Goal: Transaction & Acquisition: Purchase product/service

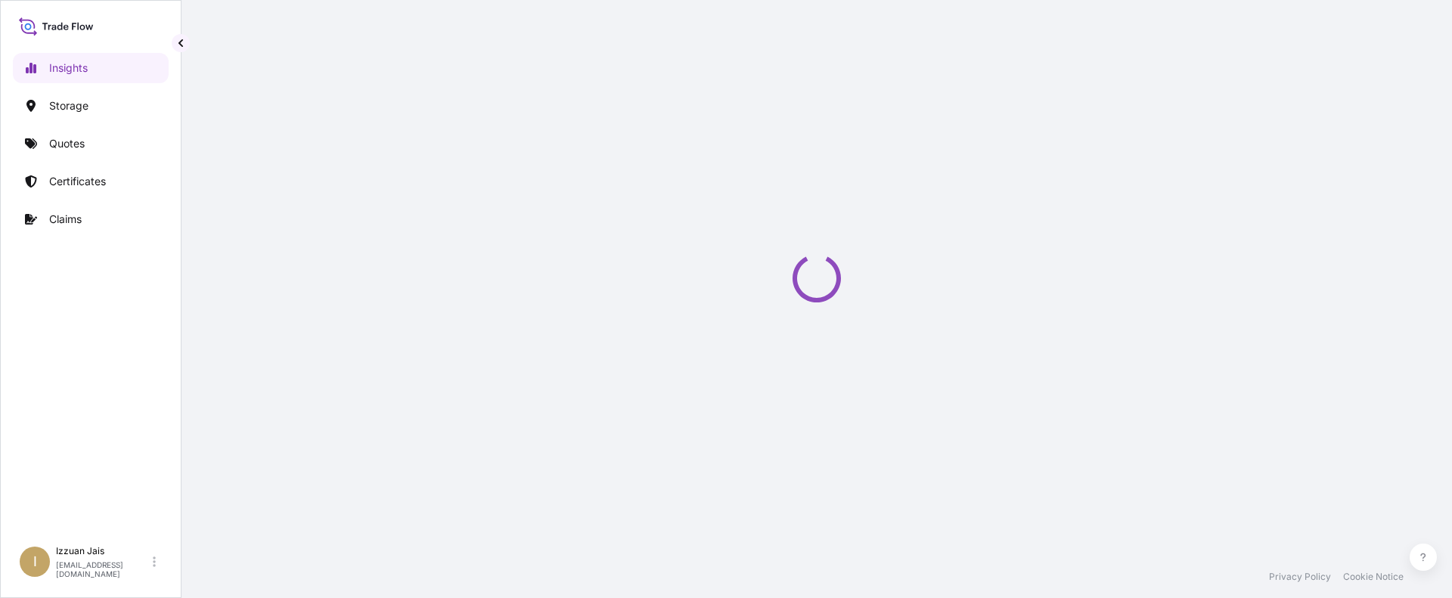
select select "2025"
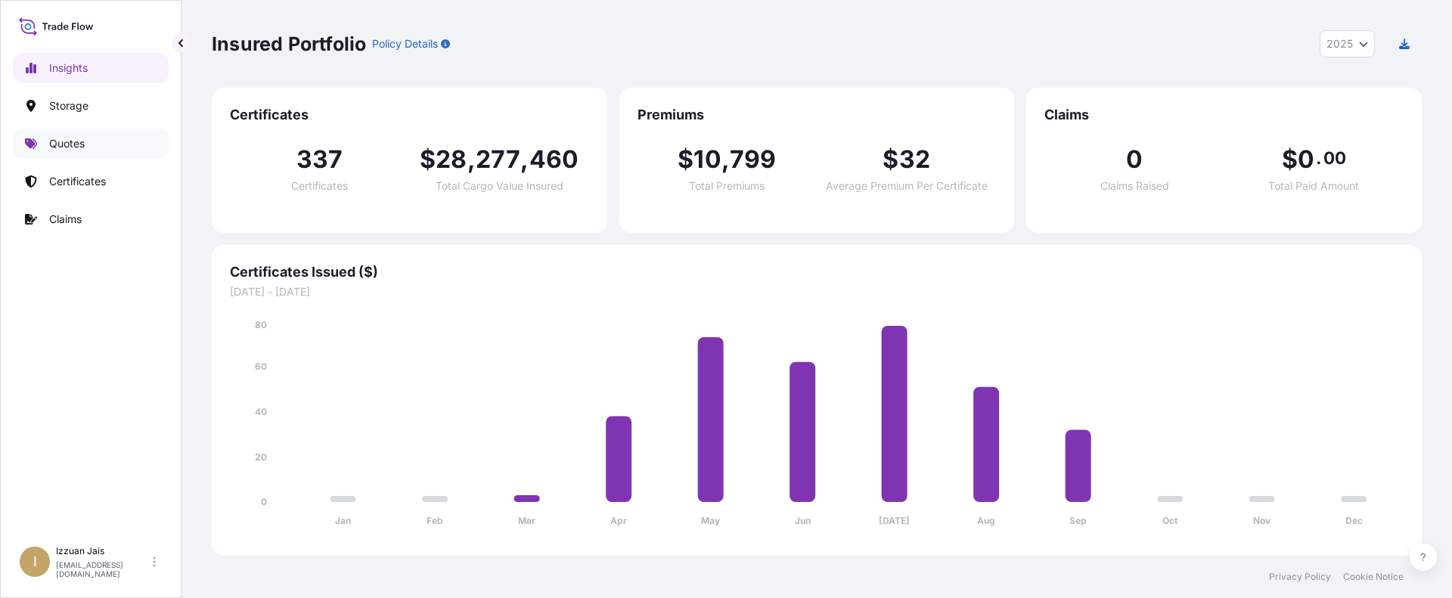
click at [73, 151] on link "Quotes" at bounding box center [91, 144] width 156 height 30
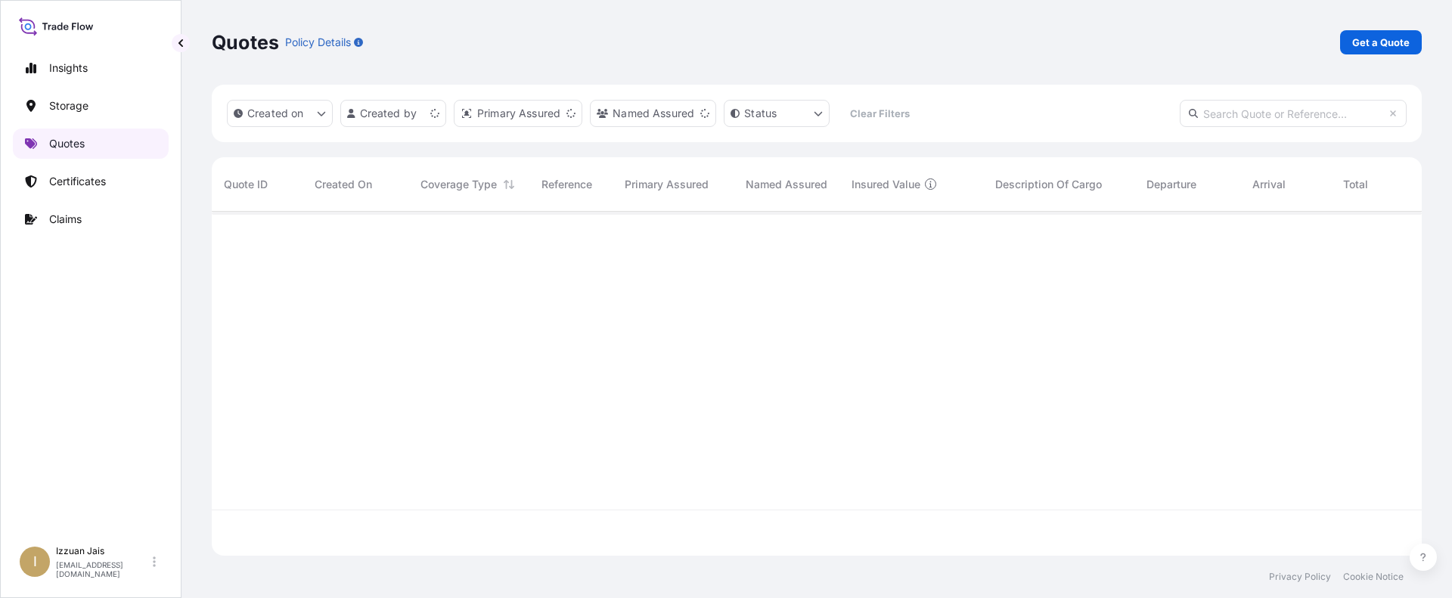
scroll to position [341, 1199]
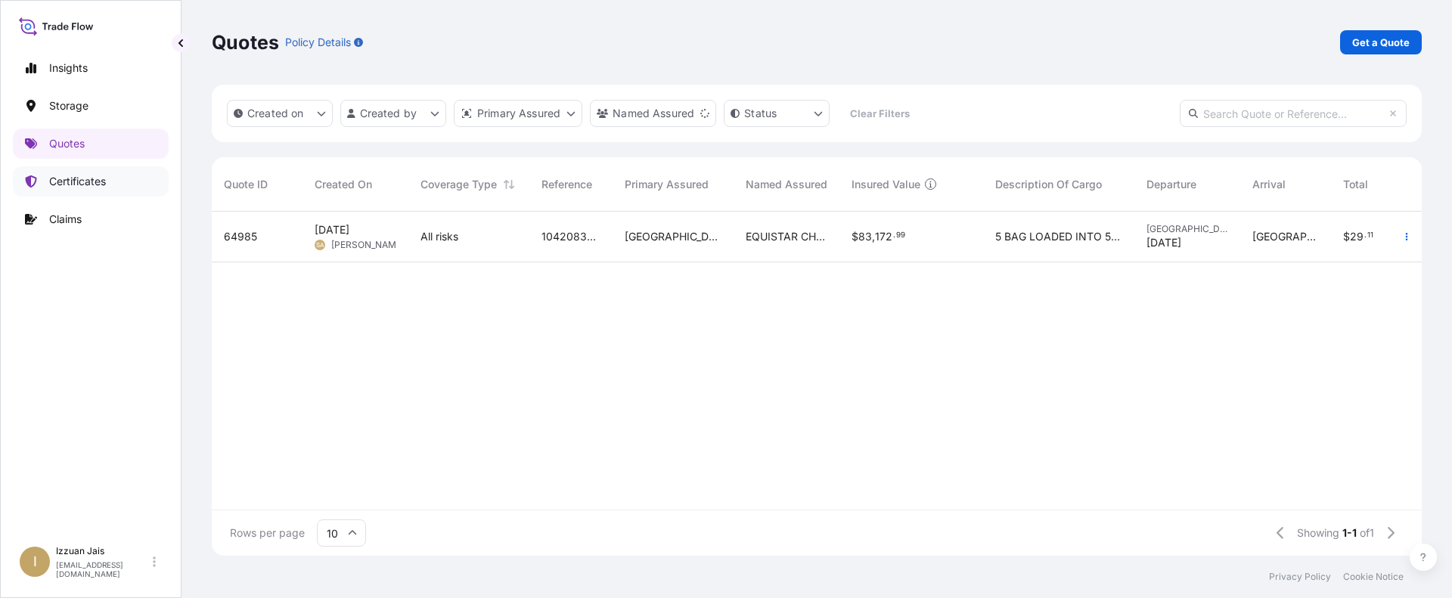
click at [91, 181] on p "Certificates" at bounding box center [77, 181] width 57 height 15
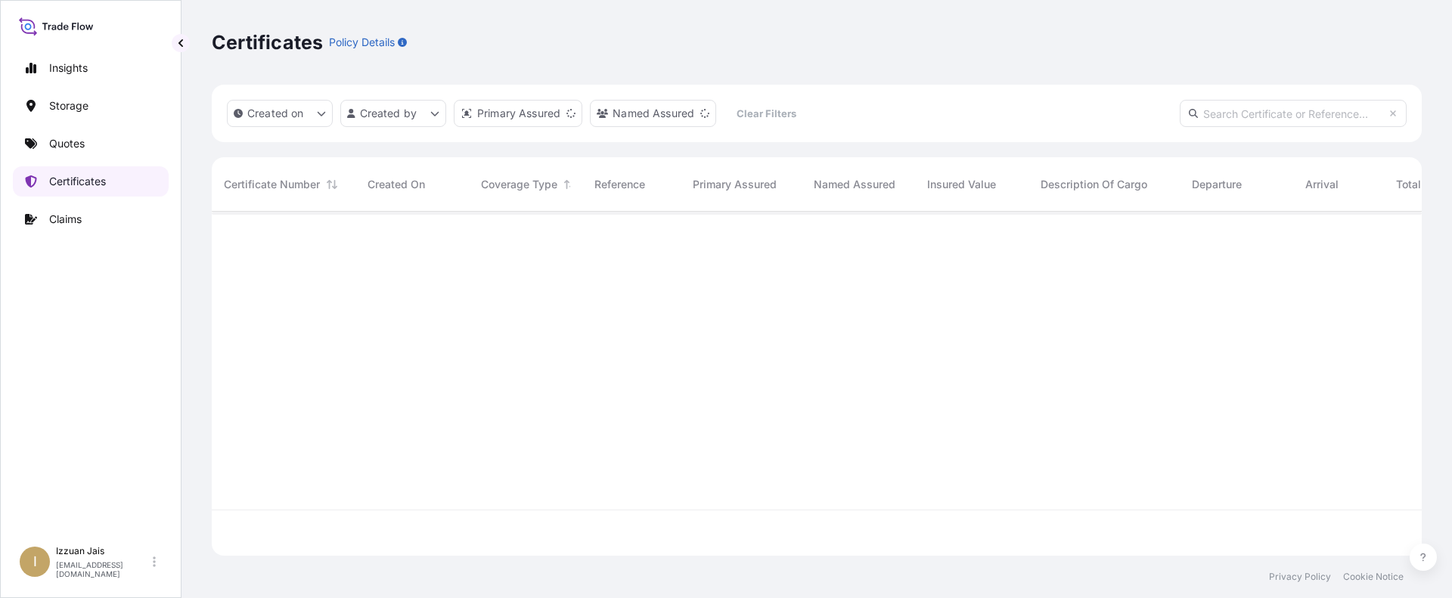
scroll to position [341, 1199]
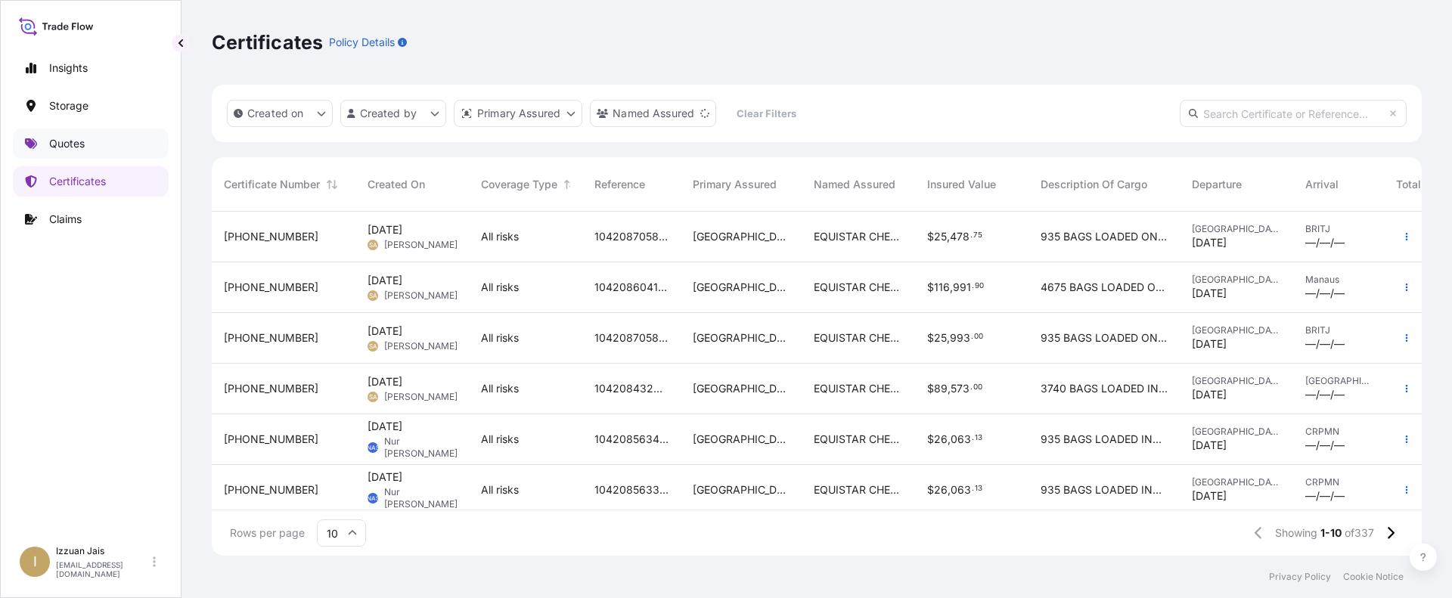
click at [83, 138] on p "Quotes" at bounding box center [67, 143] width 36 height 15
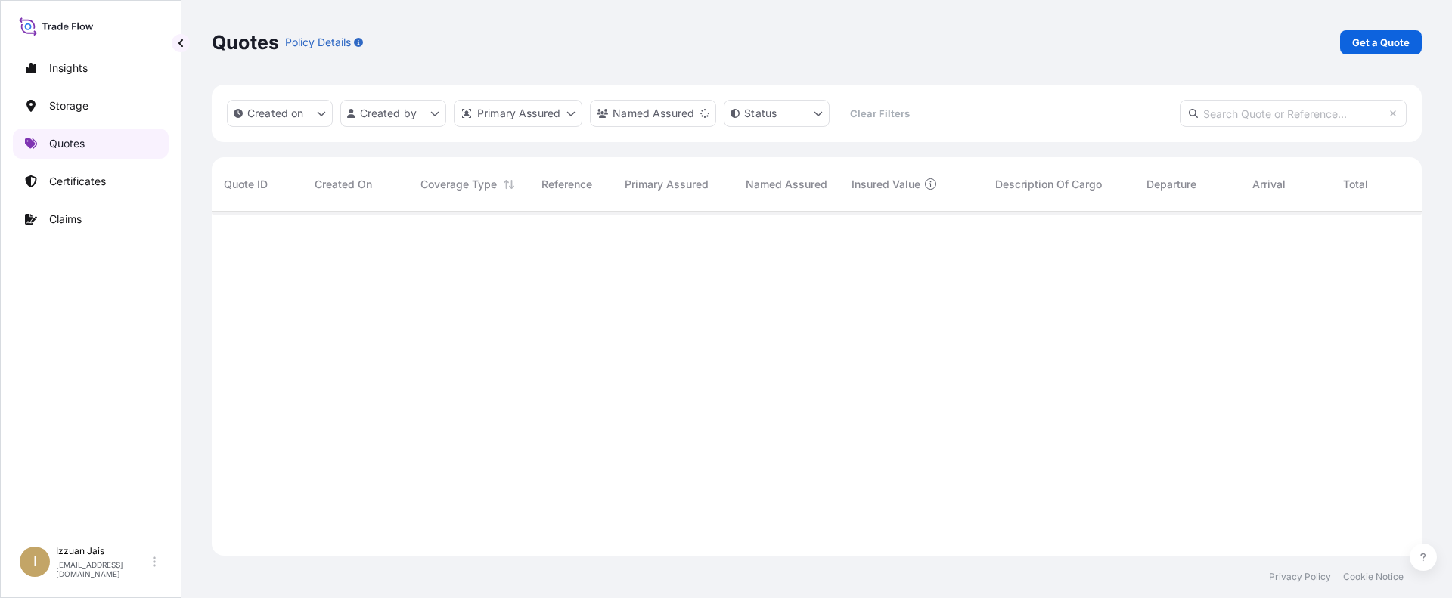
scroll to position [341, 1199]
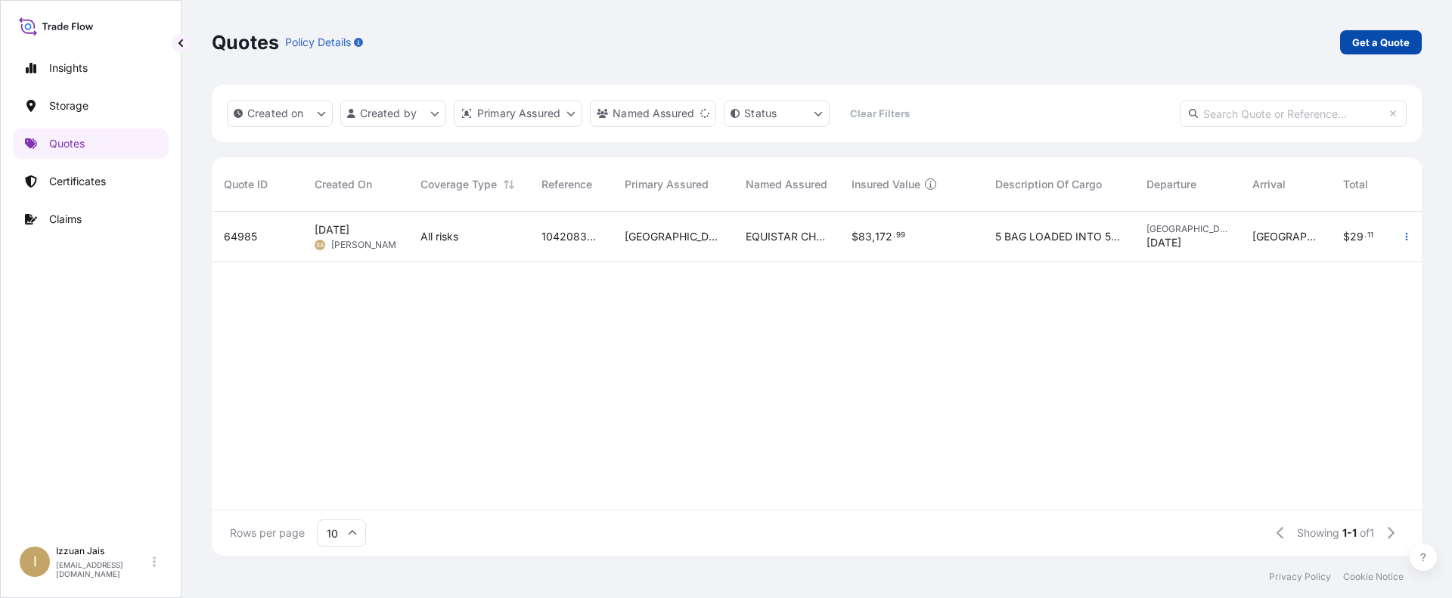
click at [1386, 42] on p "Get a Quote" at bounding box center [1380, 42] width 57 height 15
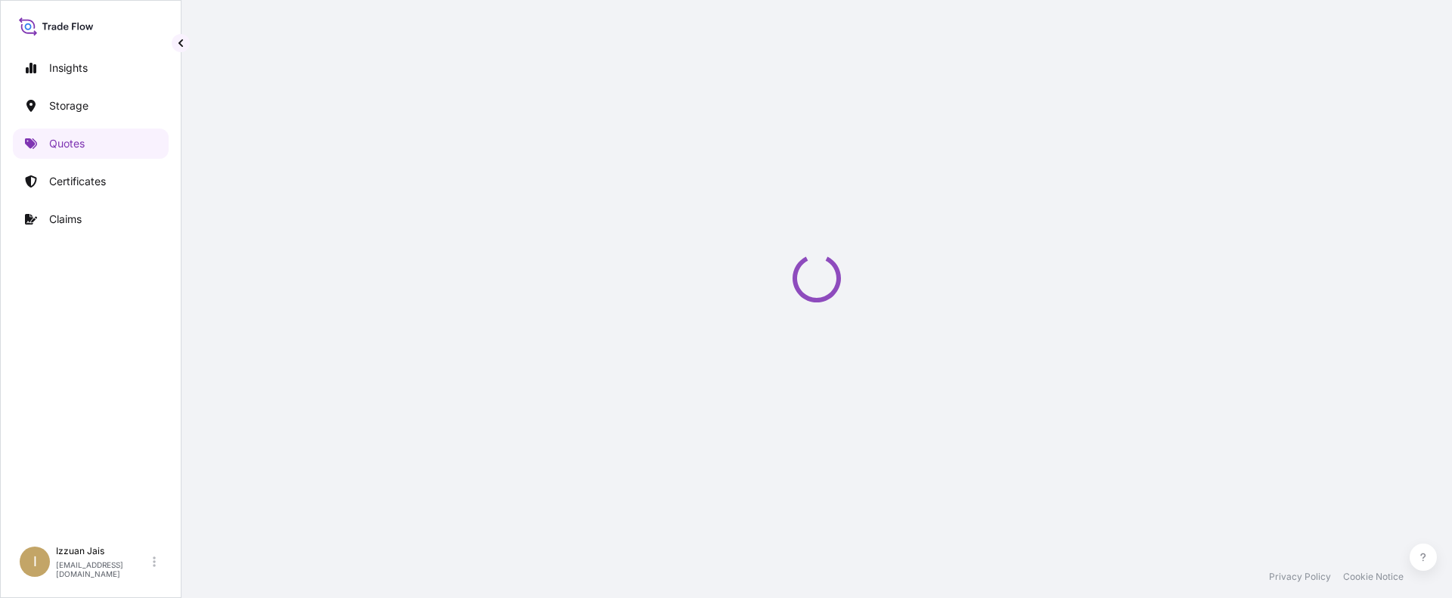
scroll to position [24, 0]
select select "Water"
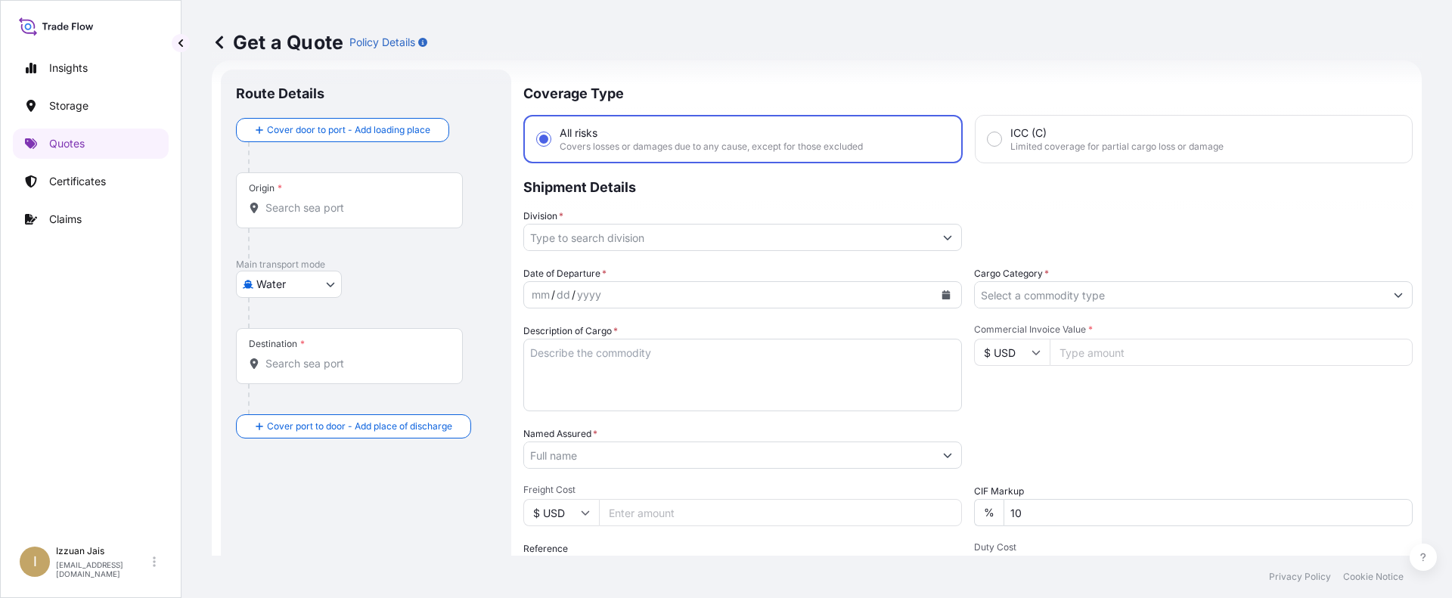
click at [958, 58] on div "Get a Quote Policy Details" at bounding box center [817, 42] width 1210 height 85
click at [342, 206] on input "Origin *" at bounding box center [354, 207] width 178 height 15
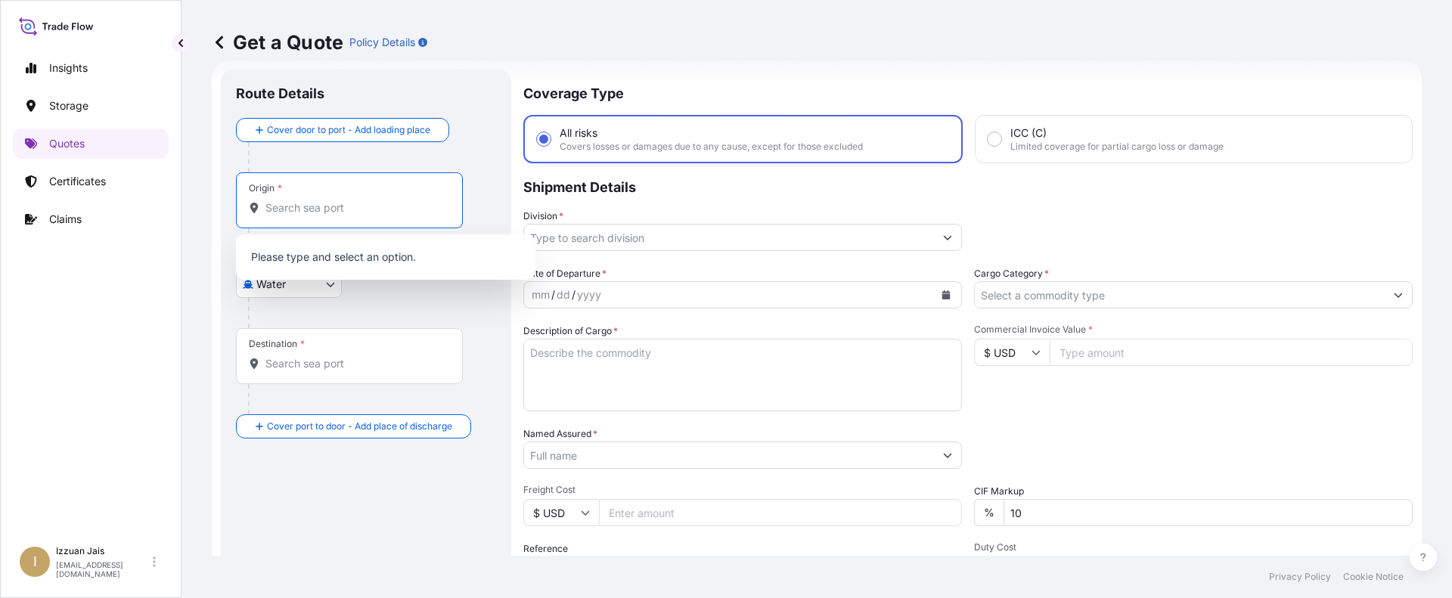
click at [342, 206] on input "Origin *" at bounding box center [354, 207] width 178 height 15
paste input "[GEOGRAPHIC_DATA], [GEOGRAPHIC_DATA]"
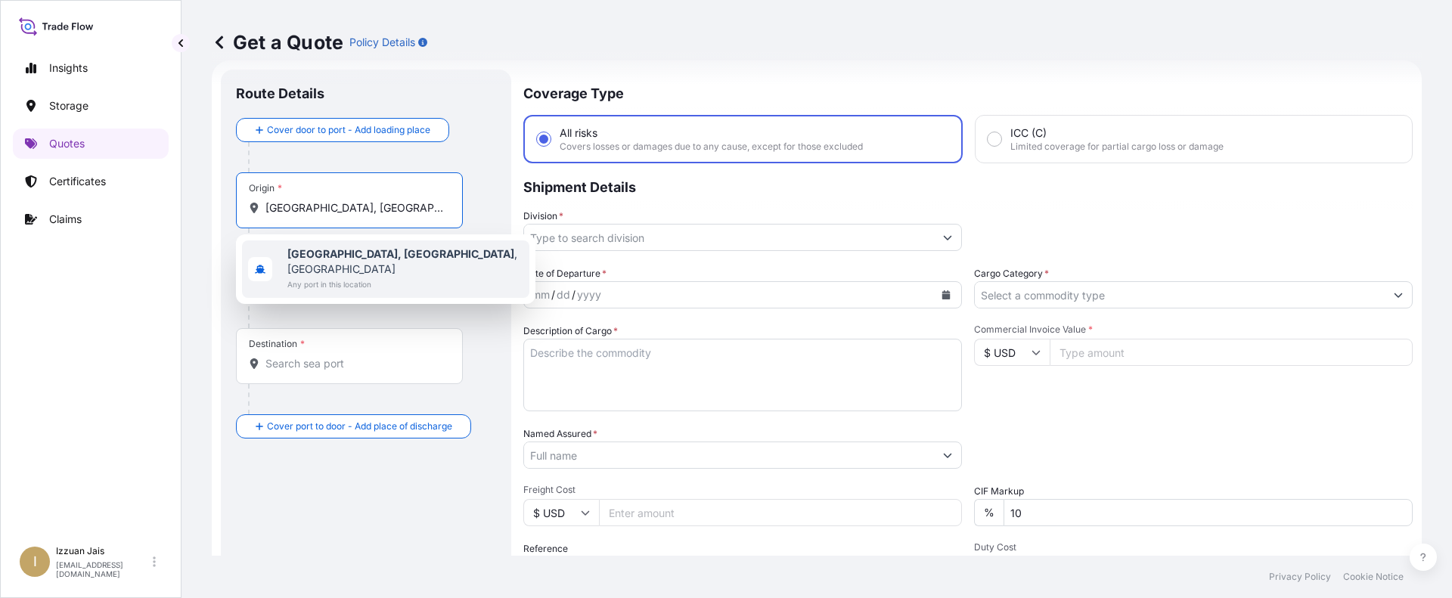
click at [377, 256] on div "[GEOGRAPHIC_DATA], [GEOGRAPHIC_DATA] , [GEOGRAPHIC_DATA] Any port in this locat…" at bounding box center [385, 269] width 287 height 57
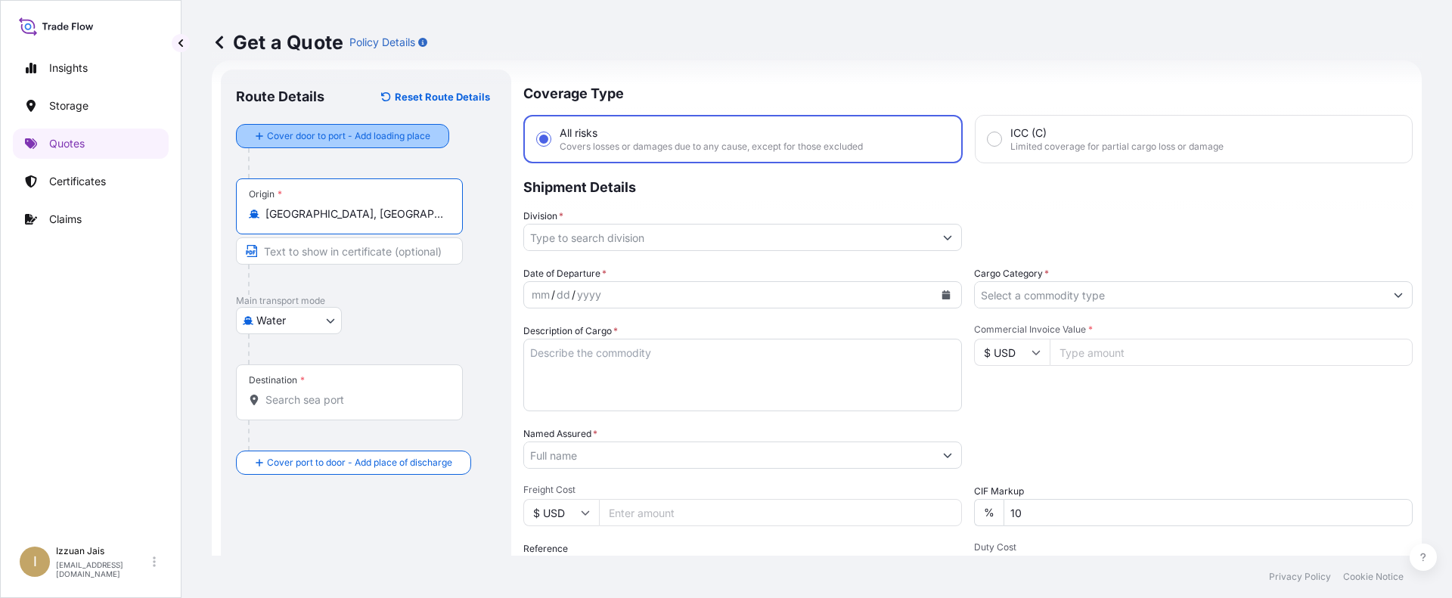
type input "[GEOGRAPHIC_DATA], [GEOGRAPHIC_DATA], [GEOGRAPHIC_DATA]"
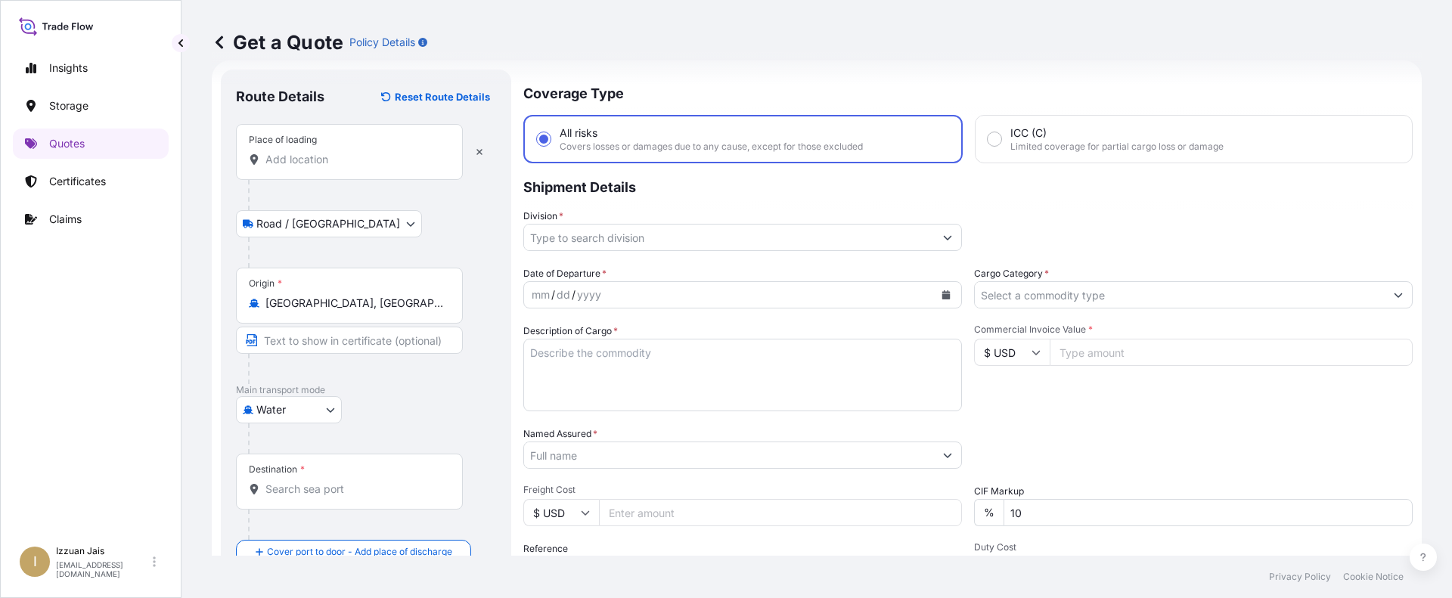
click at [1040, 402] on div "Commercial Invoice Value * $ USD" at bounding box center [1193, 368] width 439 height 88
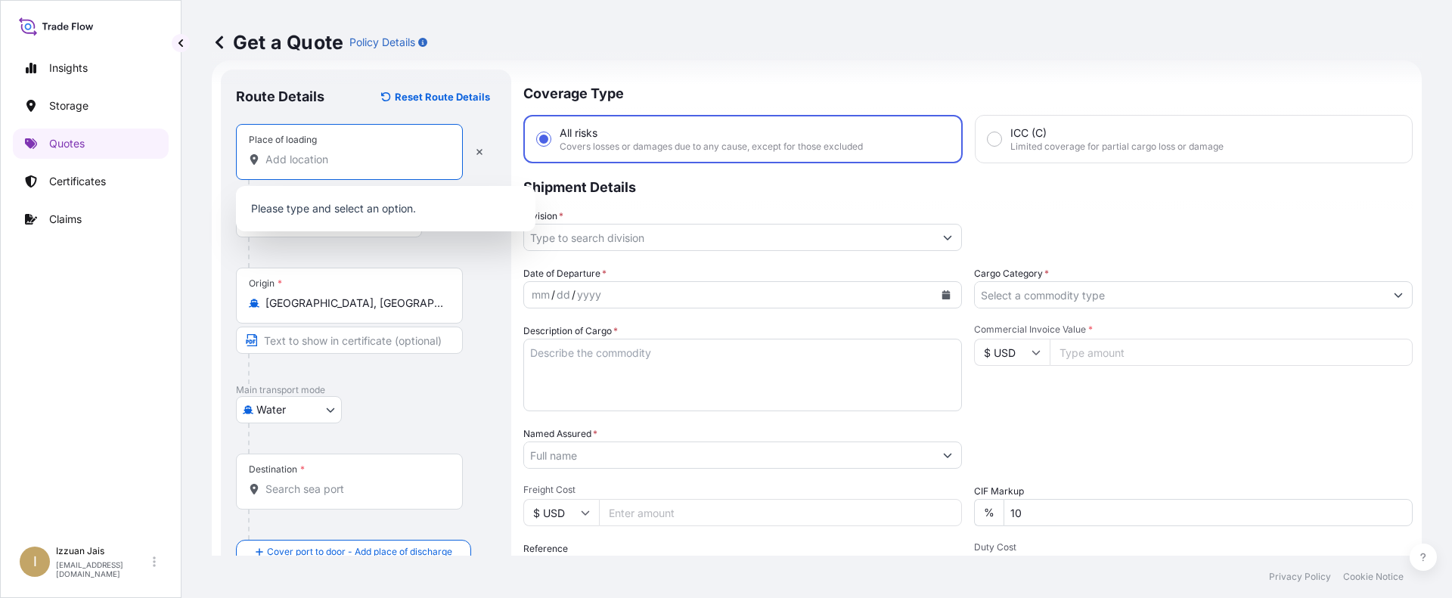
click at [350, 159] on input "Place of loading" at bounding box center [354, 159] width 178 height 15
paste input "[US_STATE], [GEOGRAPHIC_DATA]"
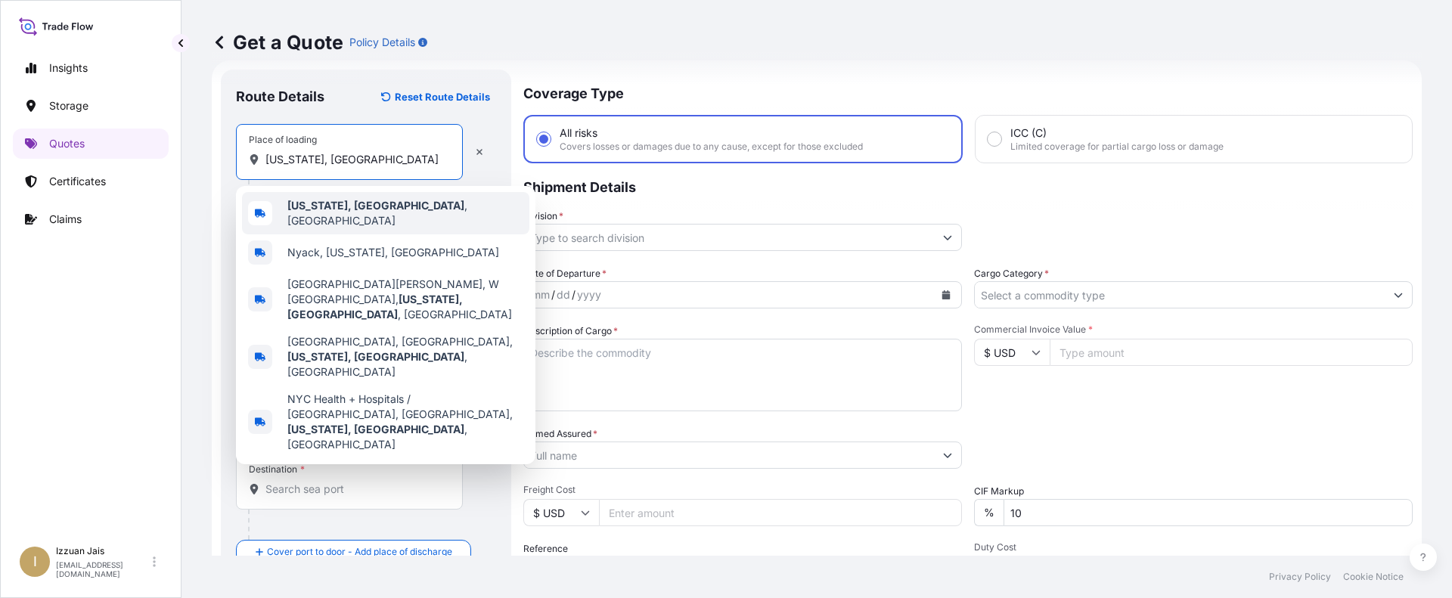
click at [374, 210] on span "[US_STATE], [GEOGRAPHIC_DATA] , [GEOGRAPHIC_DATA]" at bounding box center [405, 213] width 236 height 30
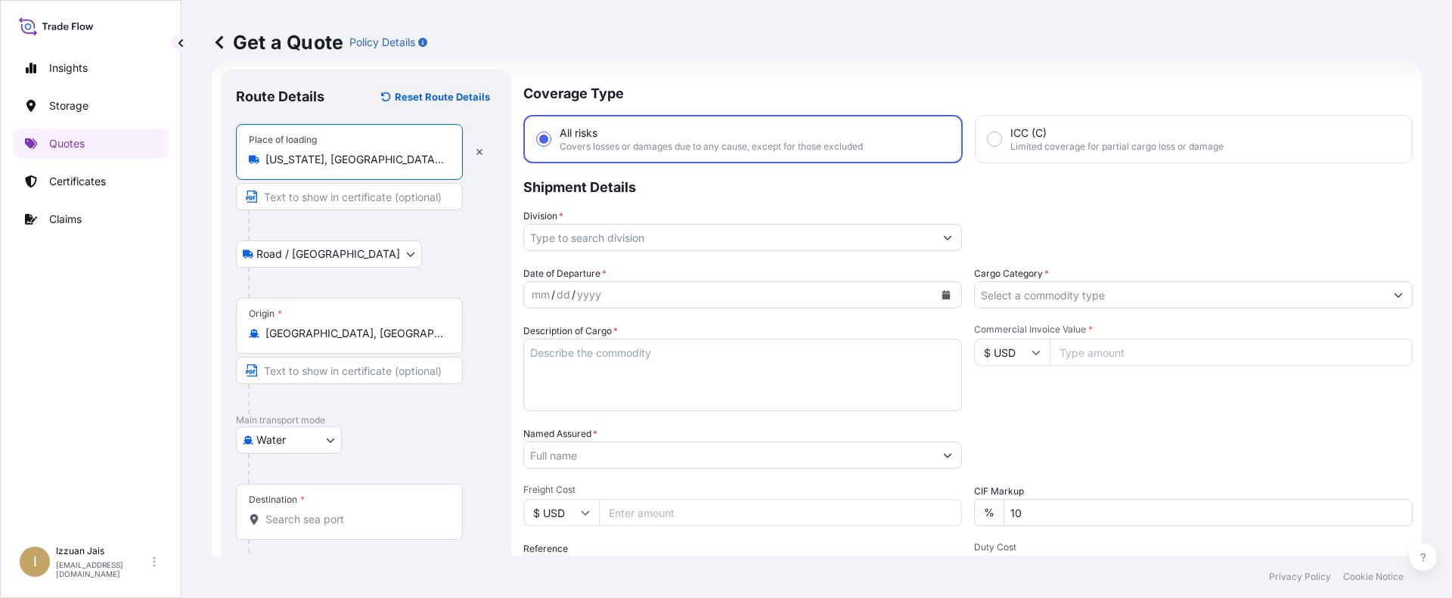
type input "[US_STATE], [GEOGRAPHIC_DATA], [GEOGRAPHIC_DATA]"
click at [1078, 448] on div "Packing Category Type to search a container mode Please select a primary mode o…" at bounding box center [1193, 448] width 439 height 42
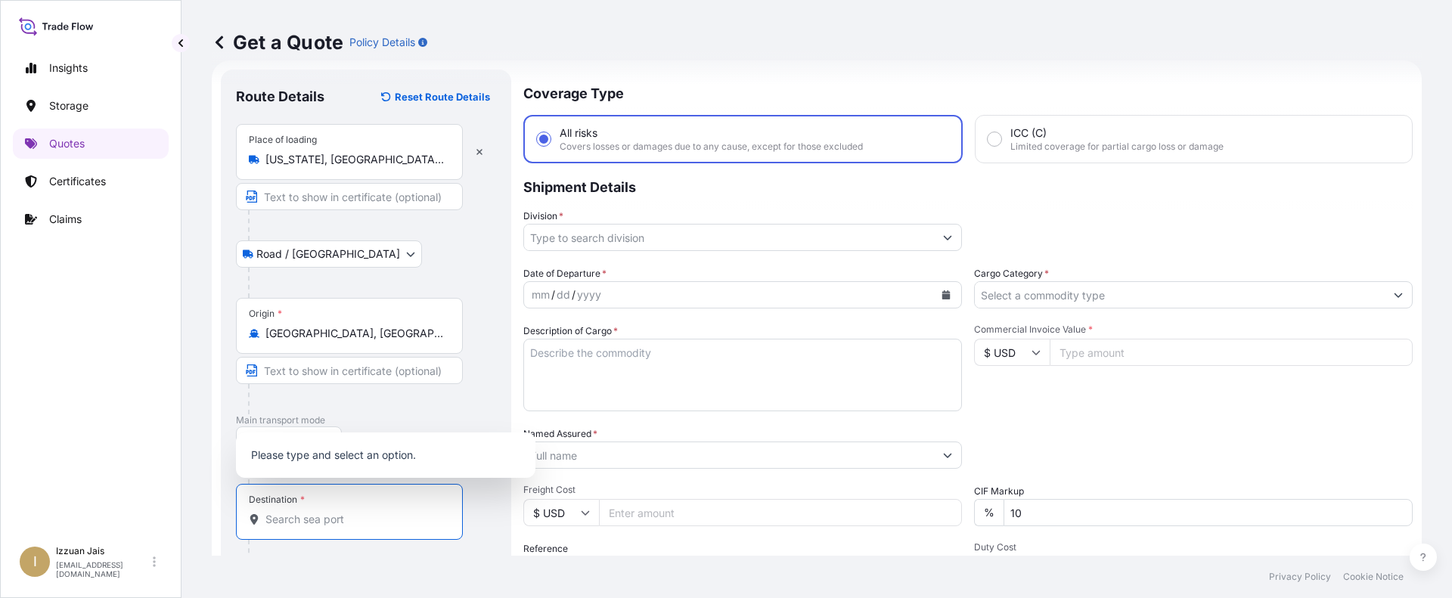
click at [333, 518] on input "Destination *" at bounding box center [354, 519] width 178 height 15
paste input "[GEOGRAPHIC_DATA], [GEOGRAPHIC_DATA]"
click at [329, 447] on span "[GEOGRAPHIC_DATA] - [GEOGRAPHIC_DATA]" at bounding box center [400, 443] width 227 height 15
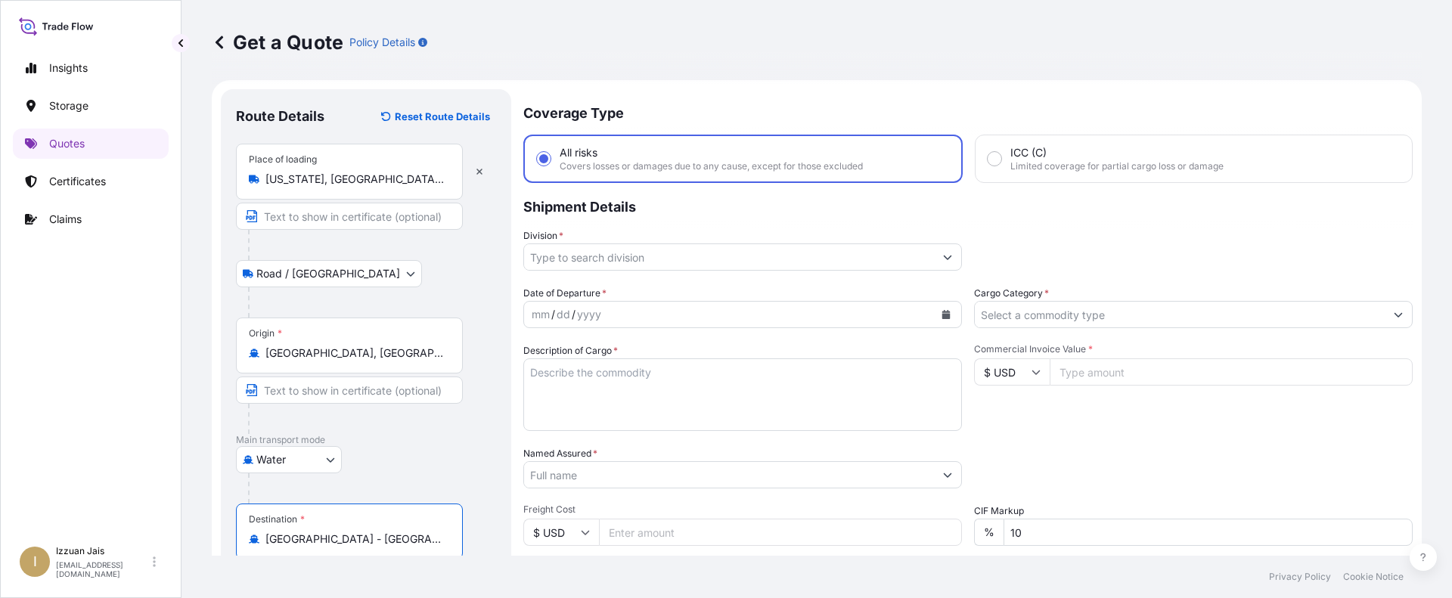
scroll to position [0, 0]
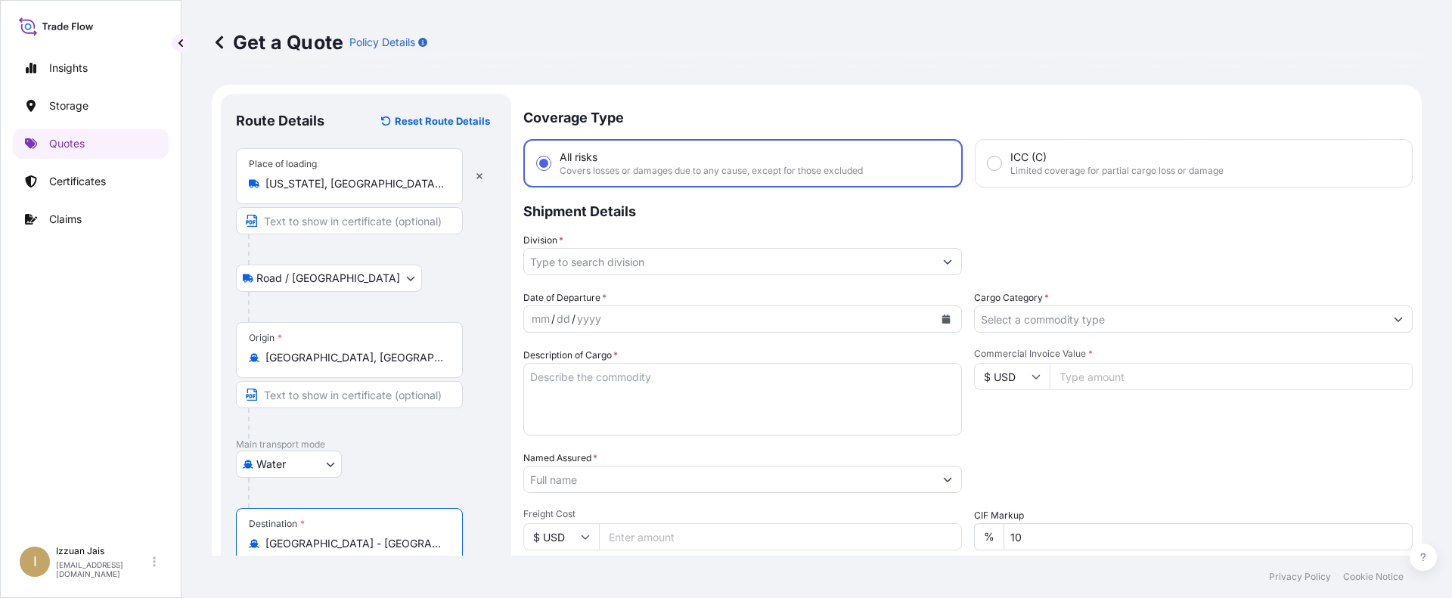
type input "[GEOGRAPHIC_DATA] - [GEOGRAPHIC_DATA]"
click at [590, 267] on input "Division *" at bounding box center [729, 261] width 410 height 27
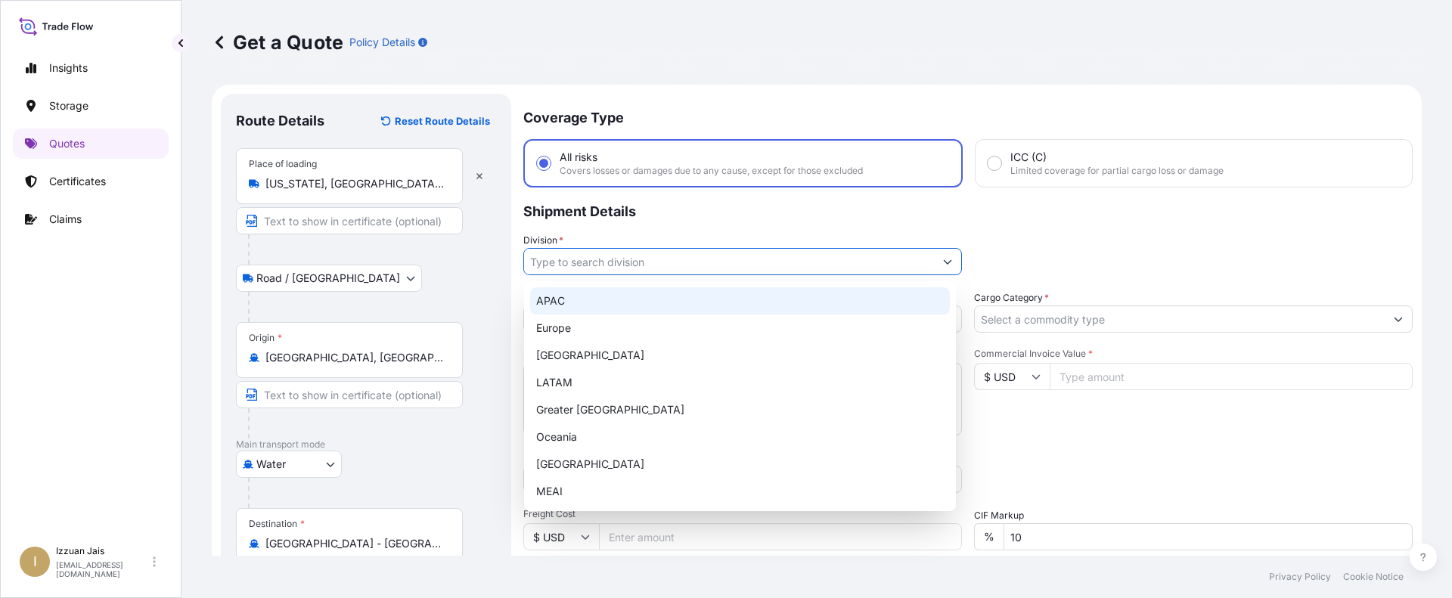
click at [596, 310] on div "APAC" at bounding box center [740, 300] width 420 height 27
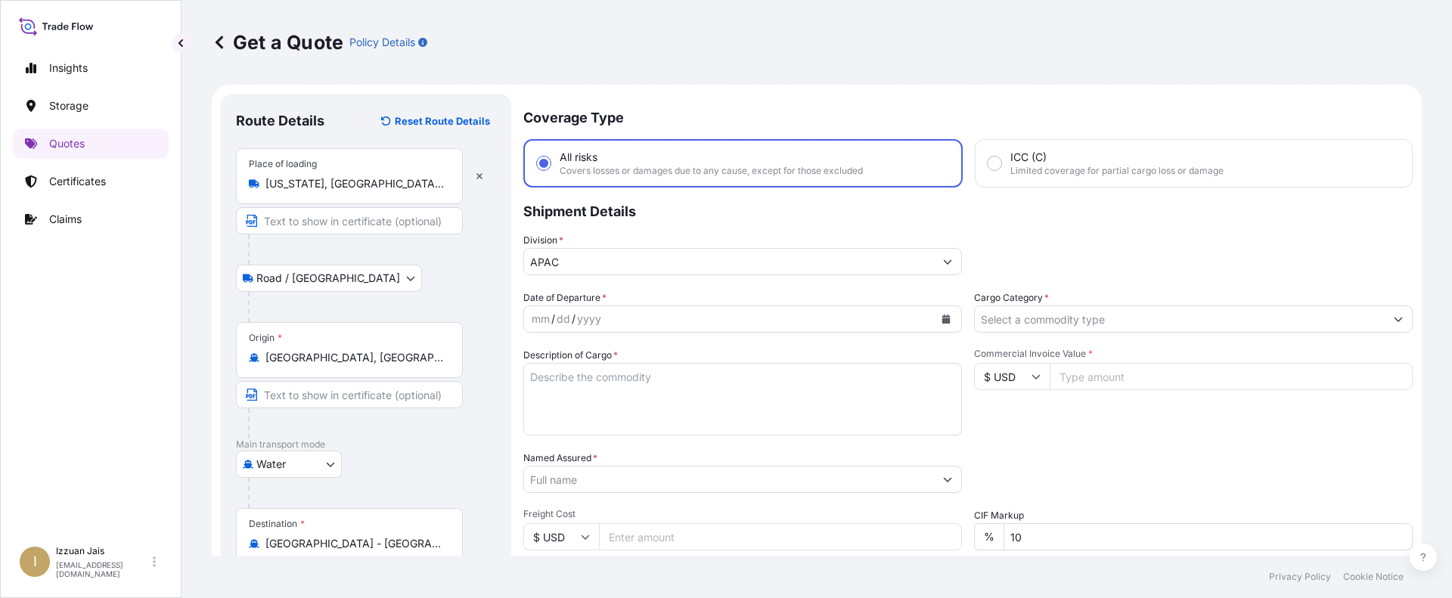
type input "Europe"
click at [942, 320] on icon "Calendar" at bounding box center [946, 319] width 8 height 9
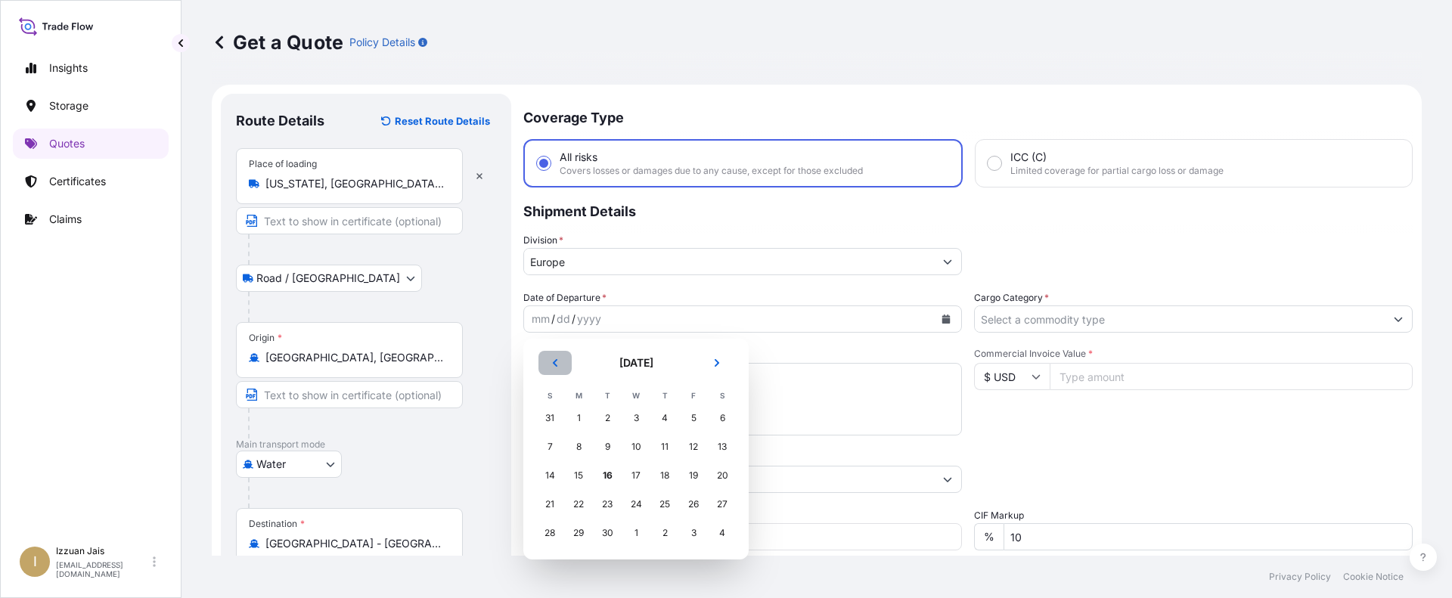
click at [558, 363] on icon "Previous" at bounding box center [555, 363] width 9 height 9
click at [729, 537] on div "30" at bounding box center [722, 533] width 27 height 27
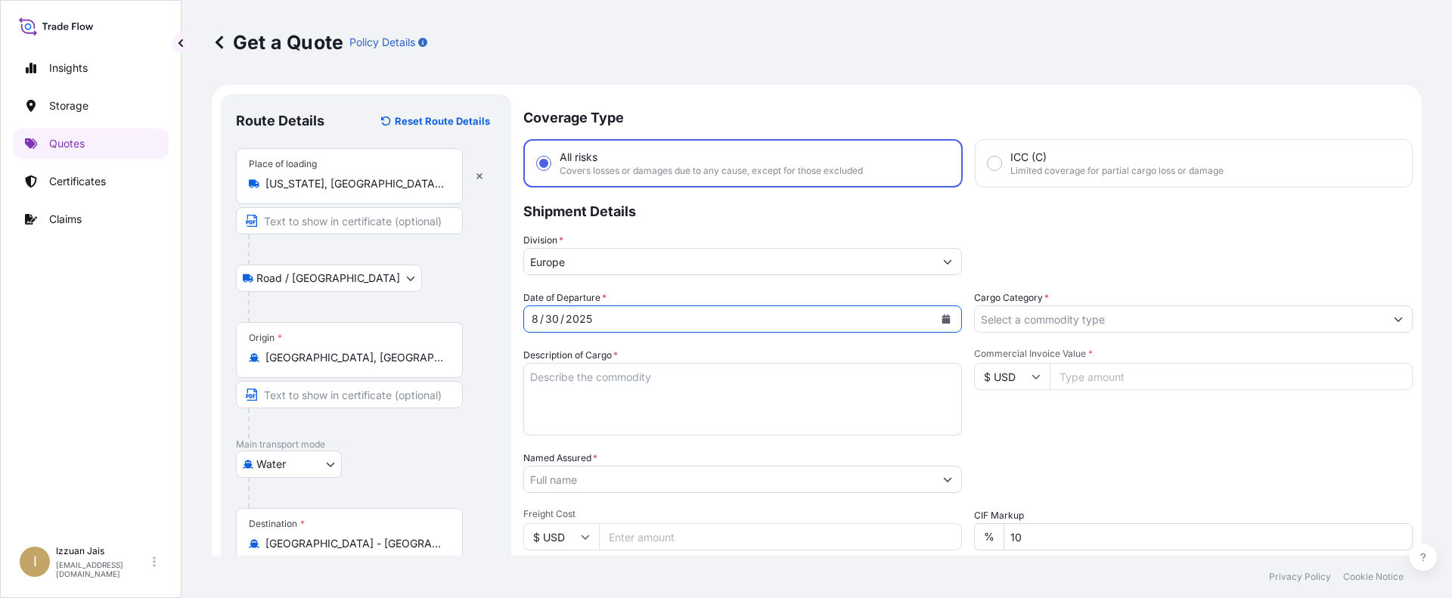
click at [1054, 327] on input "Cargo Category *" at bounding box center [1180, 319] width 410 height 27
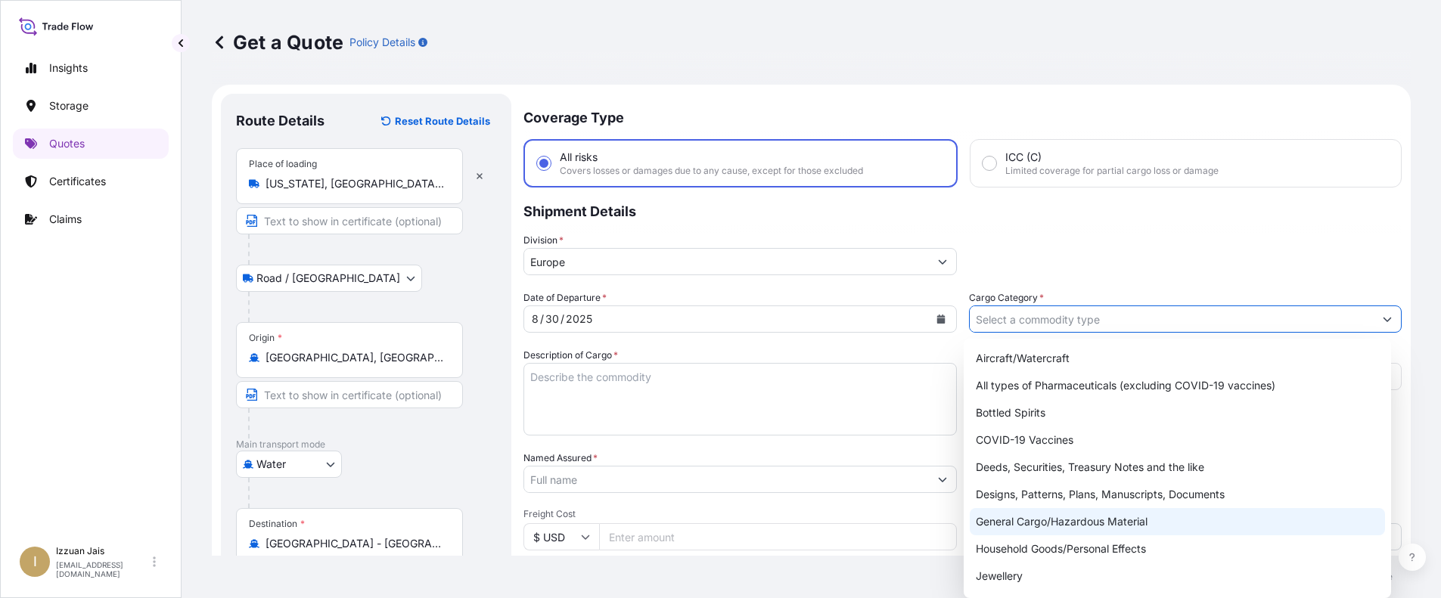
click at [1037, 523] on div "General Cargo/Hazardous Material" at bounding box center [1177, 521] width 415 height 27
type input "General Cargo/Hazardous Material"
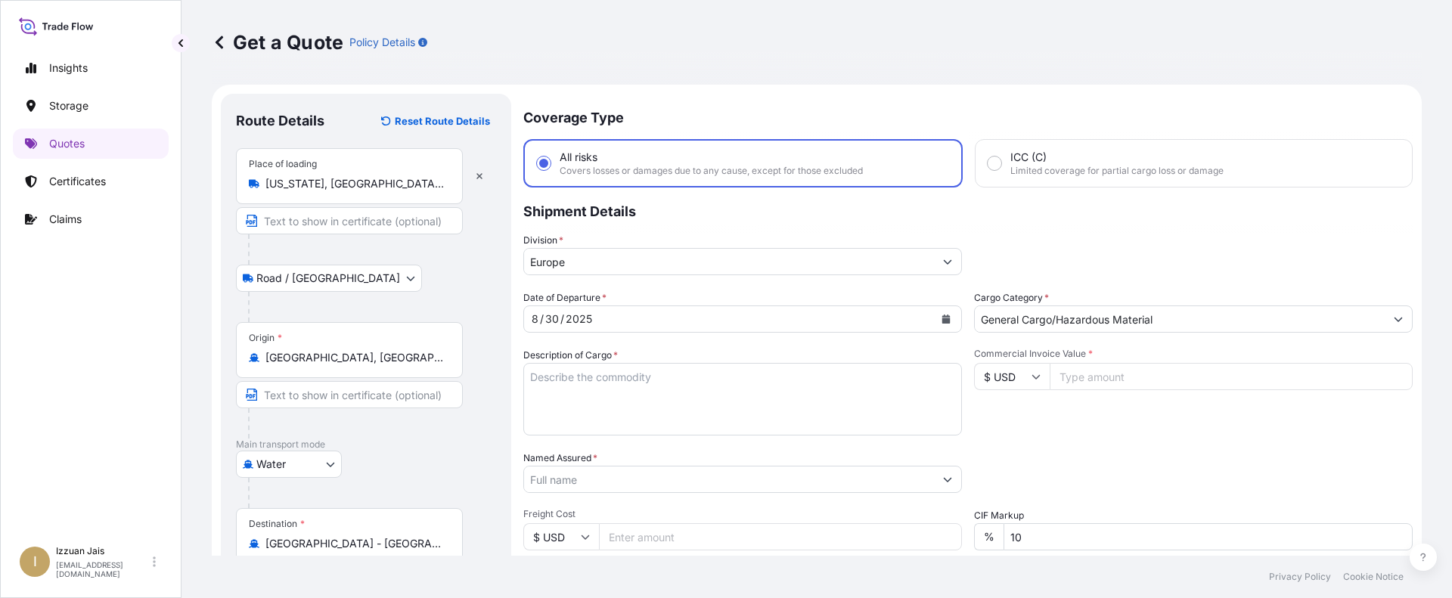
click at [644, 582] on footer "Privacy Policy Cookie Notice" at bounding box center [817, 577] width 1271 height 42
click at [1100, 376] on input "Commercial Invoice Value *" at bounding box center [1231, 376] width 363 height 27
type input "3337.83"
click at [476, 473] on div "Water Air Water Inland" at bounding box center [366, 464] width 260 height 27
click at [802, 397] on textarea "Description of Cargo *" at bounding box center [742, 399] width 439 height 73
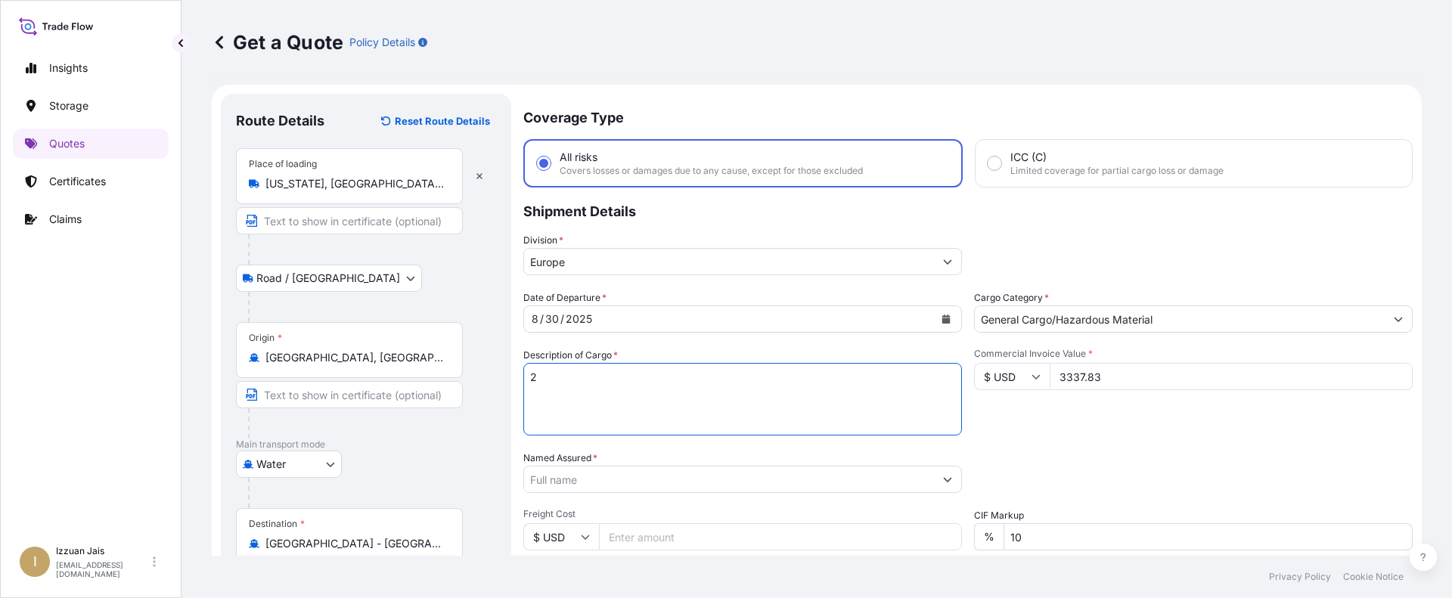
paste textarea "CARTONS LOADED ONTO 1 PALLET LOADED INTO 1 LCL KOOL [PERSON_NAME] 4-1GL"
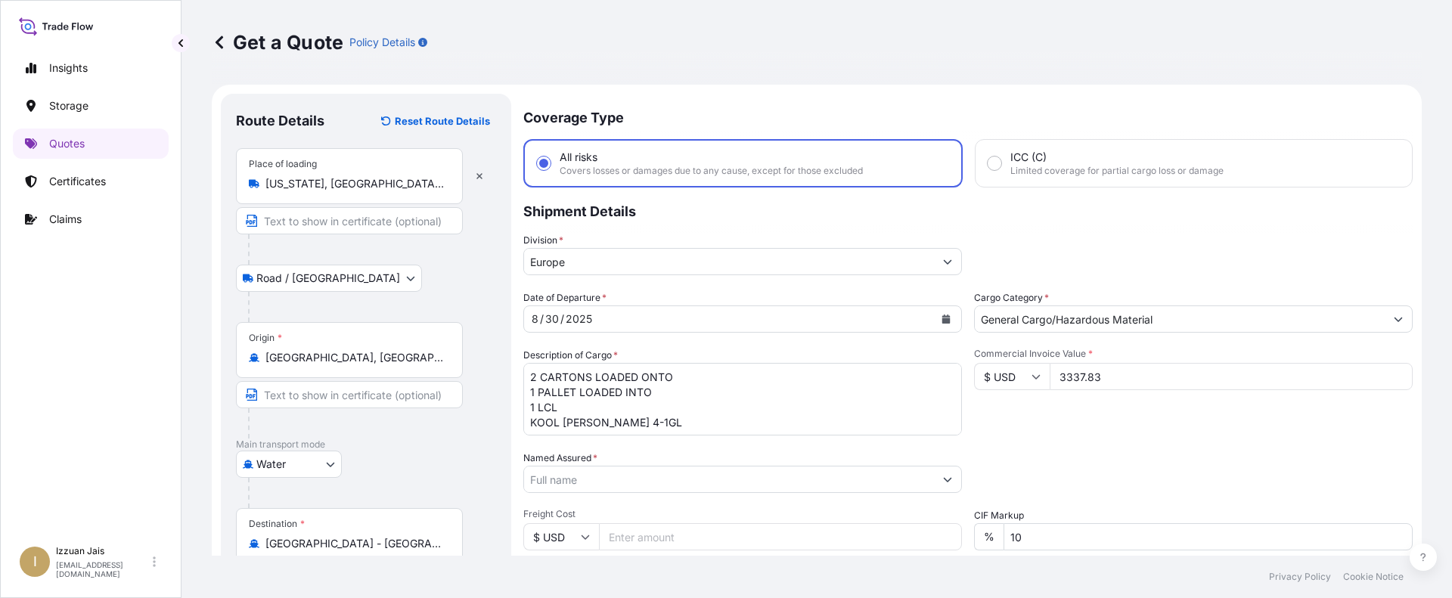
click at [805, 418] on textarea "2 CARTONS LOADED ONTO 1 PALLET LOADED INTO 1 LCL KOOL [PERSON_NAME] 4-1GL" at bounding box center [742, 399] width 439 height 73
paste textarea "PACKAGES LOADED INTO 1 LCL [PERSON_NAME]-5 SNTZR/CLNR 200X1OZ E/S"
click at [796, 397] on textarea "2 CARTONS LOADED ONTO 1 PALLET LOADED INTO 1 LCL KOOL [PERSON_NAME] 4-1GL 90 PA…" at bounding box center [742, 399] width 439 height 73
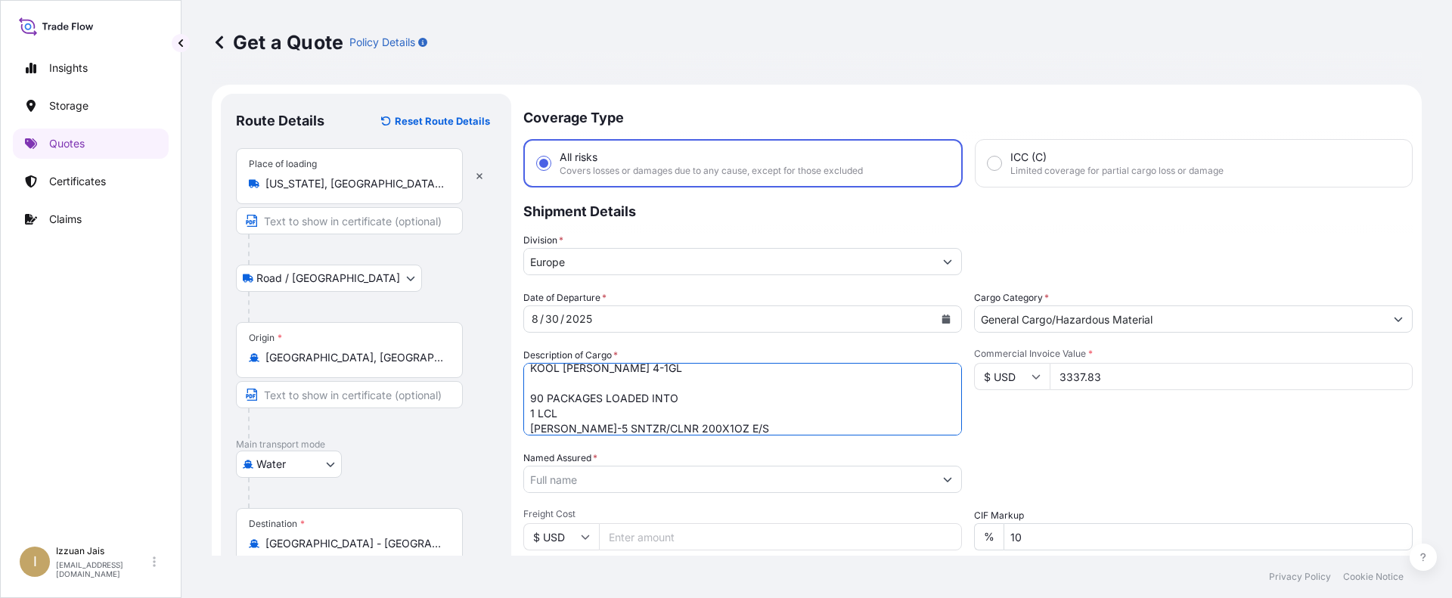
click at [717, 427] on textarea "2 CARTONS LOADED ONTO 1 PALLET LOADED INTO 1 LCL KOOL [PERSON_NAME] 4-1GL 90 PA…" at bounding box center [742, 399] width 439 height 73
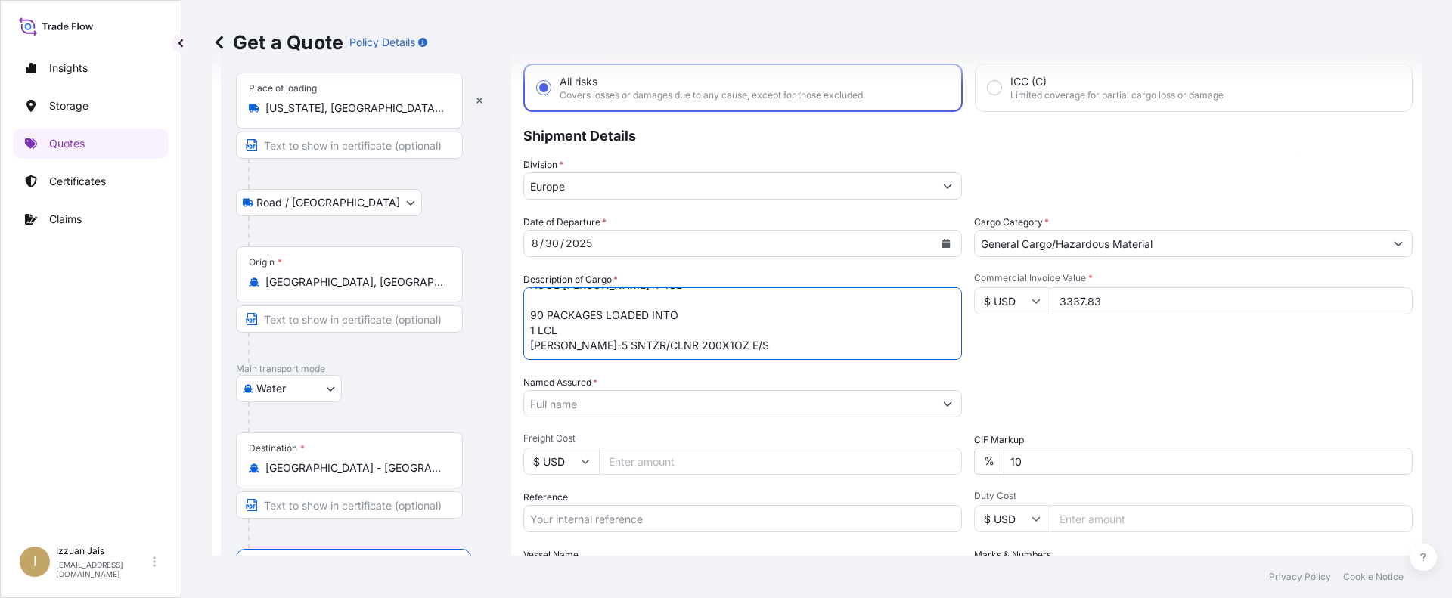
scroll to position [85, 0]
paste textarea "CARTONS LOADED INTO 1 LCL GREASE EXPRESS FC 26-8OZ"
click at [767, 348] on textarea "2 CARTONS LOADED ONTO 1 PALLET LOADED INTO 1 LCL KOOL [PERSON_NAME] 4-1GL 90 PA…" at bounding box center [742, 323] width 439 height 73
paste textarea "CARTONS LOADED ONTO 1 PALLET LOADED INTO 1 LCL KOOL [PERSON_NAME] 4-1GL"
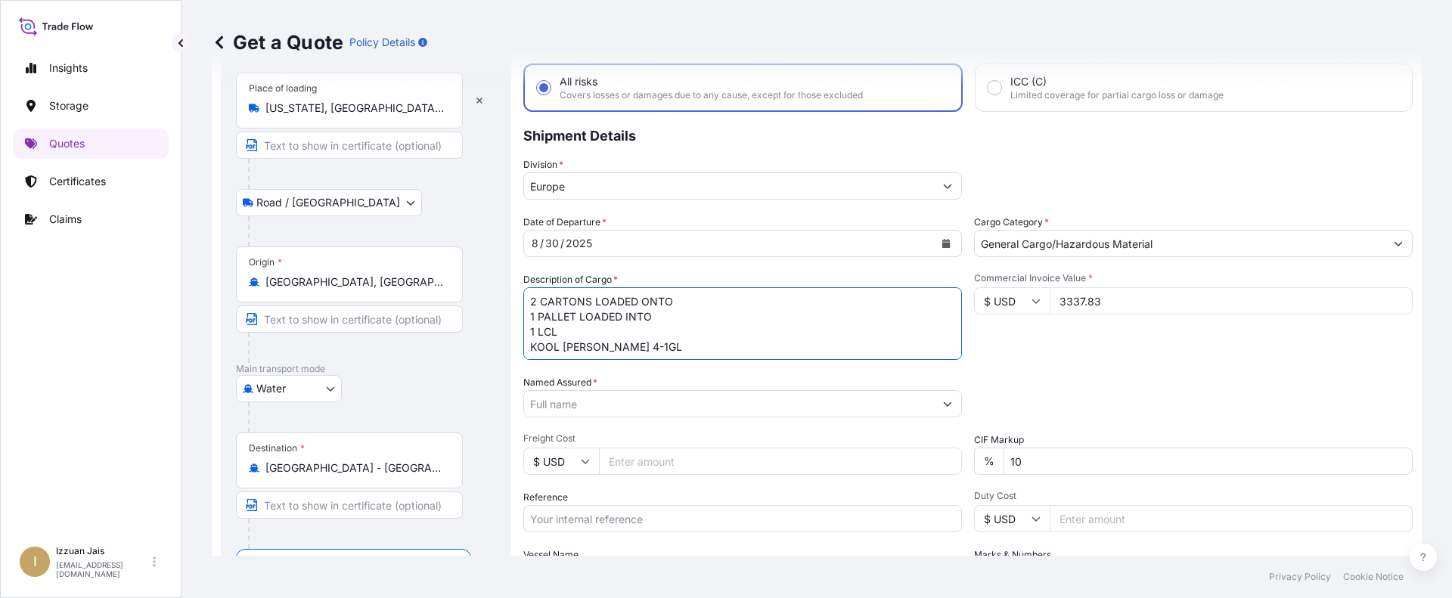
scroll to position [227, 0]
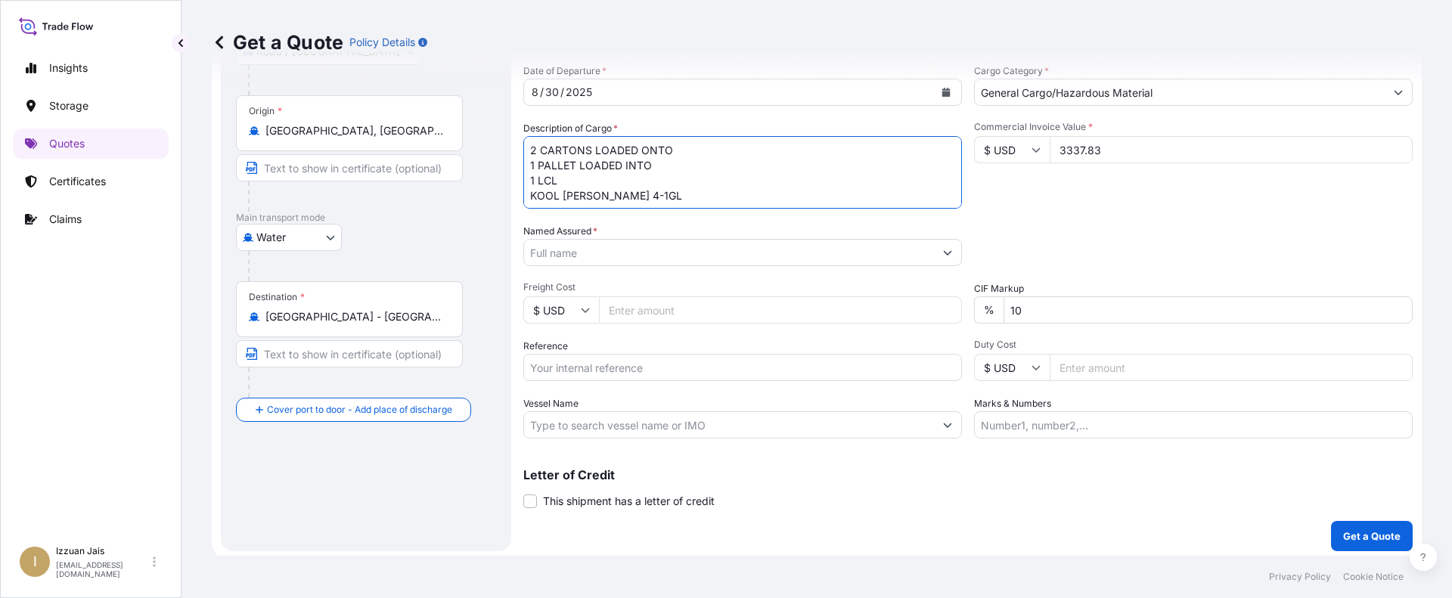
click at [743, 144] on textarea "2 CARTONS LOADED ONTO 1 PALLET LOADED INTO 1 LCL KOOL [PERSON_NAME] 4-1GL 90 PA…" at bounding box center [742, 172] width 439 height 73
click at [741, 144] on textarea "2 CARTONS LOADED ONTO 1 PALLET LOADED INTO 1 LCL KOOL [PERSON_NAME] 4-1GL 90 PA…" at bounding box center [742, 172] width 439 height 73
type textarea "2 CARTONS LOADED ONTO 1 PALLET LOADED INTO 1 LCL KOOL [PERSON_NAME] 4-1GL 90 PA…"
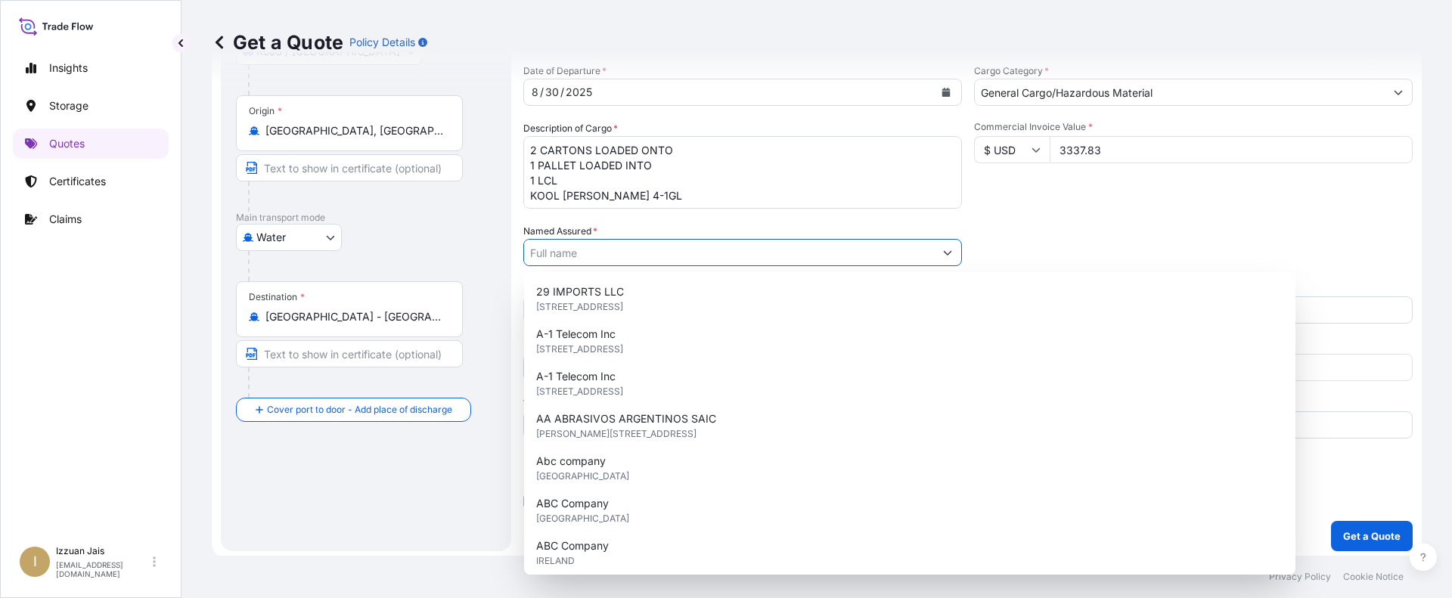
click at [716, 256] on input "Named Assured *" at bounding box center [729, 252] width 410 height 27
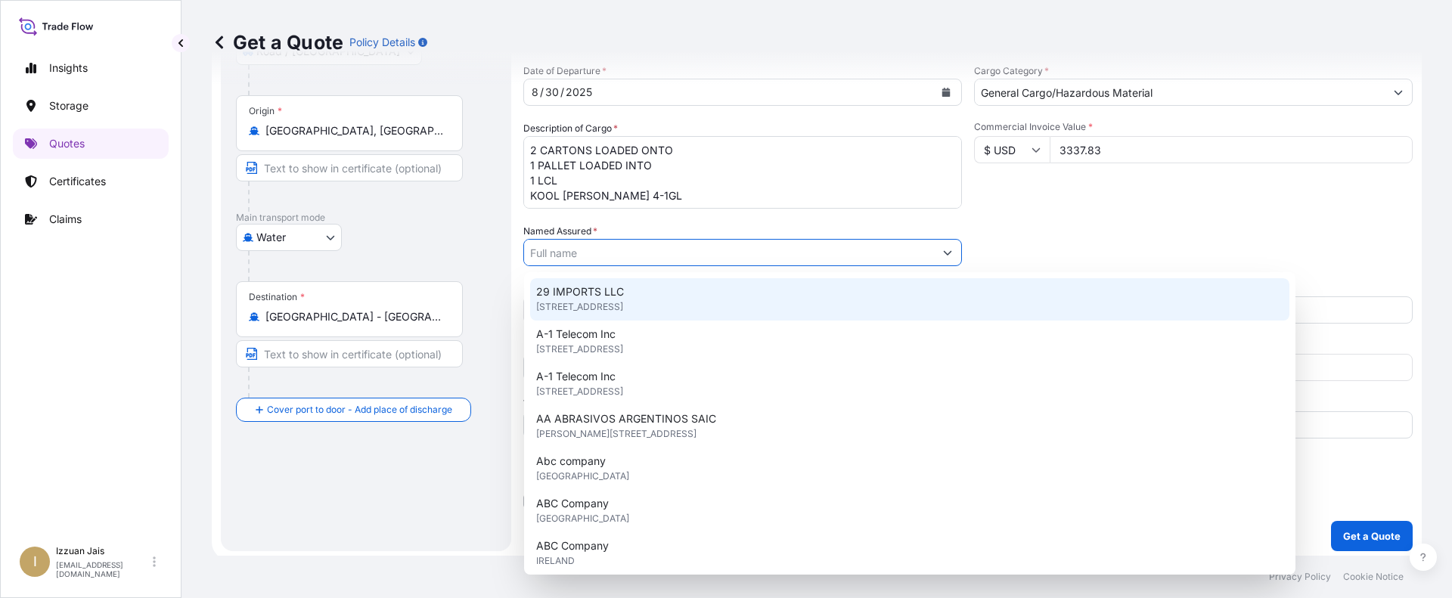
click at [633, 251] on input "Named Assured *" at bounding box center [729, 252] width 410 height 27
paste input "ECOLAB PRODUCTION LLC"
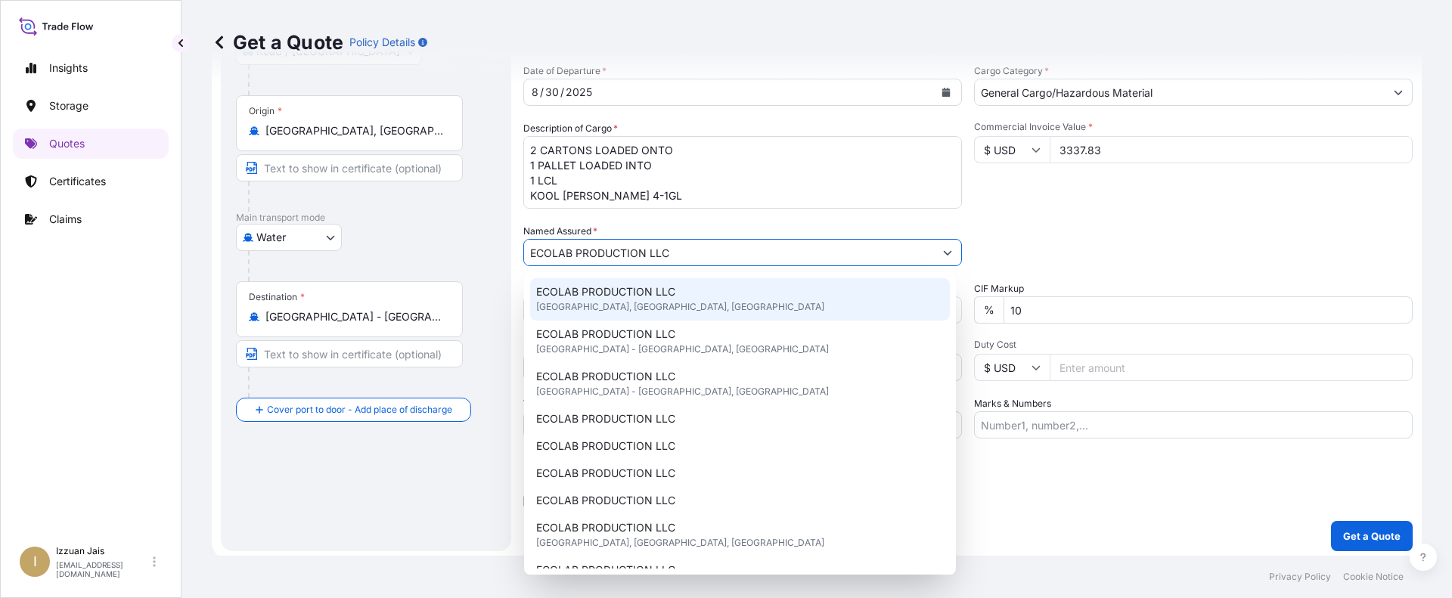
click at [644, 293] on span "ECOLAB PRODUCTION LLC" at bounding box center [605, 291] width 139 height 15
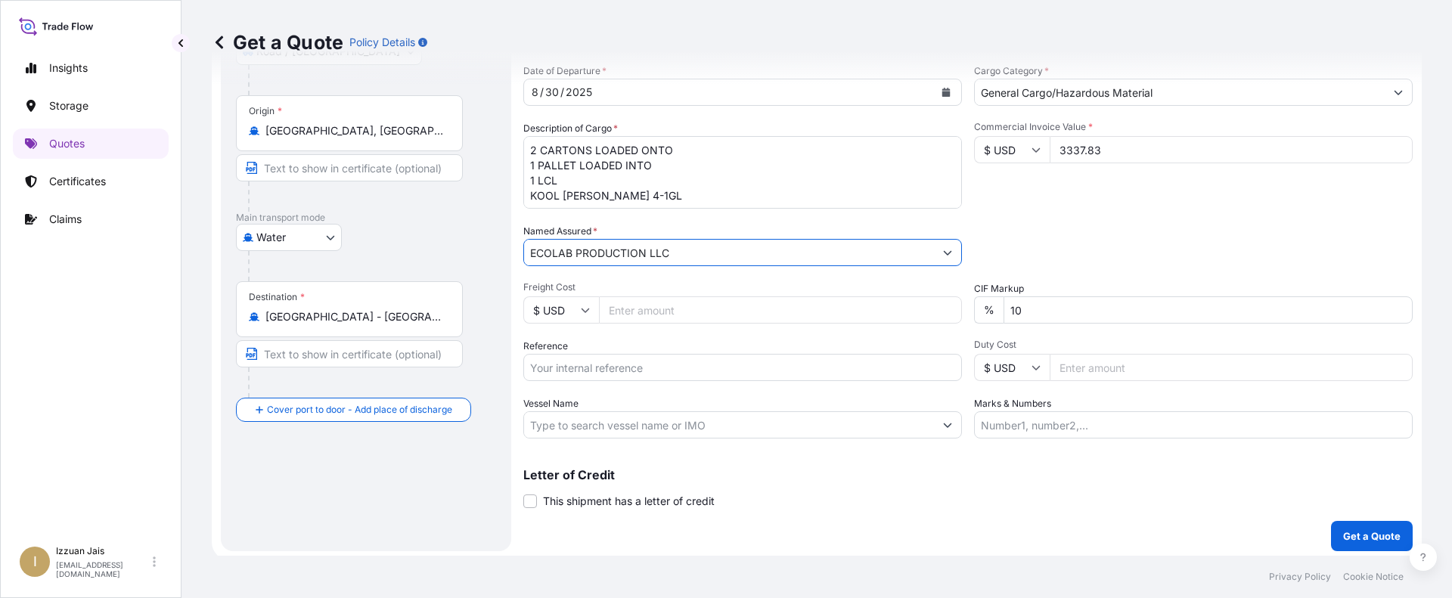
type input "ECOLAB PRODUCTION LLC"
click at [426, 479] on div "Route Details Reset Route Details Place of loading [US_STATE], [GEOGRAPHIC_DATA…" at bounding box center [366, 209] width 260 height 654
click at [635, 312] on input "Freight Cost" at bounding box center [780, 309] width 363 height 27
click at [632, 311] on input "8319.93" at bounding box center [780, 309] width 363 height 27
type input "831.93"
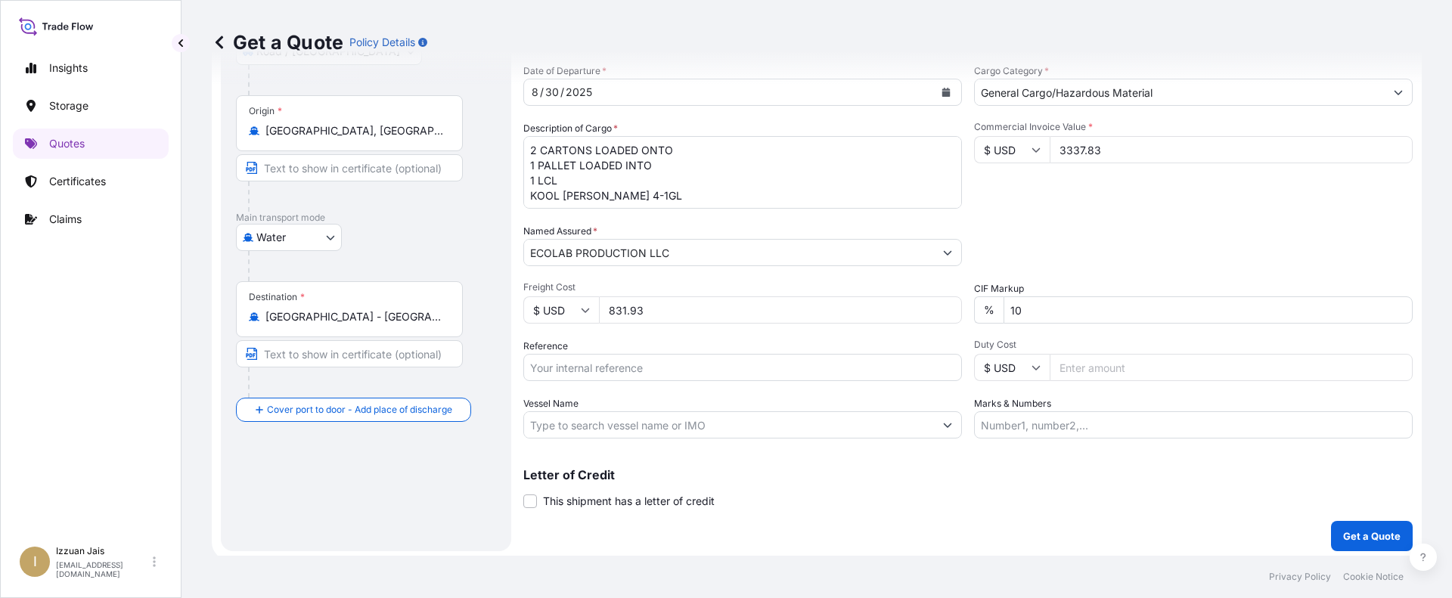
click at [814, 476] on p "Letter of Credit" at bounding box center [967, 475] width 889 height 12
drag, startPoint x: 430, startPoint y: 497, endPoint x: 473, endPoint y: 482, distance: 46.4
click at [430, 497] on div "Route Details Reset Route Details Place of loading [US_STATE], [GEOGRAPHIC_DATA…" at bounding box center [366, 209] width 260 height 654
click at [1088, 371] on input "Duty Cost" at bounding box center [1231, 367] width 363 height 27
type input "106.4"
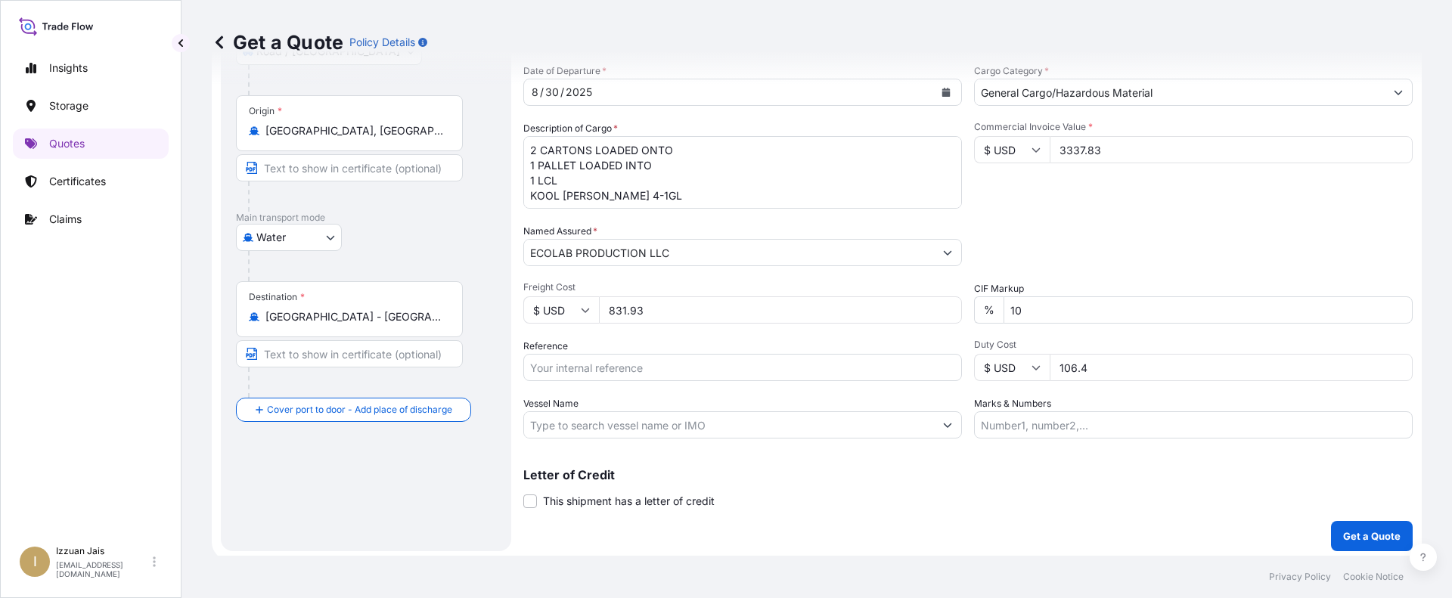
click at [1056, 486] on div "Letter of Credit This shipment has a letter of credit Letter of credit * Letter…" at bounding box center [967, 489] width 889 height 40
click at [983, 493] on div "Letter of Credit This shipment has a letter of credit Letter of credit * Letter…" at bounding box center [967, 489] width 889 height 40
click at [730, 368] on input "Reference" at bounding box center [742, 367] width 439 height 27
paste input "US30220853429"
type input "US30220853429"
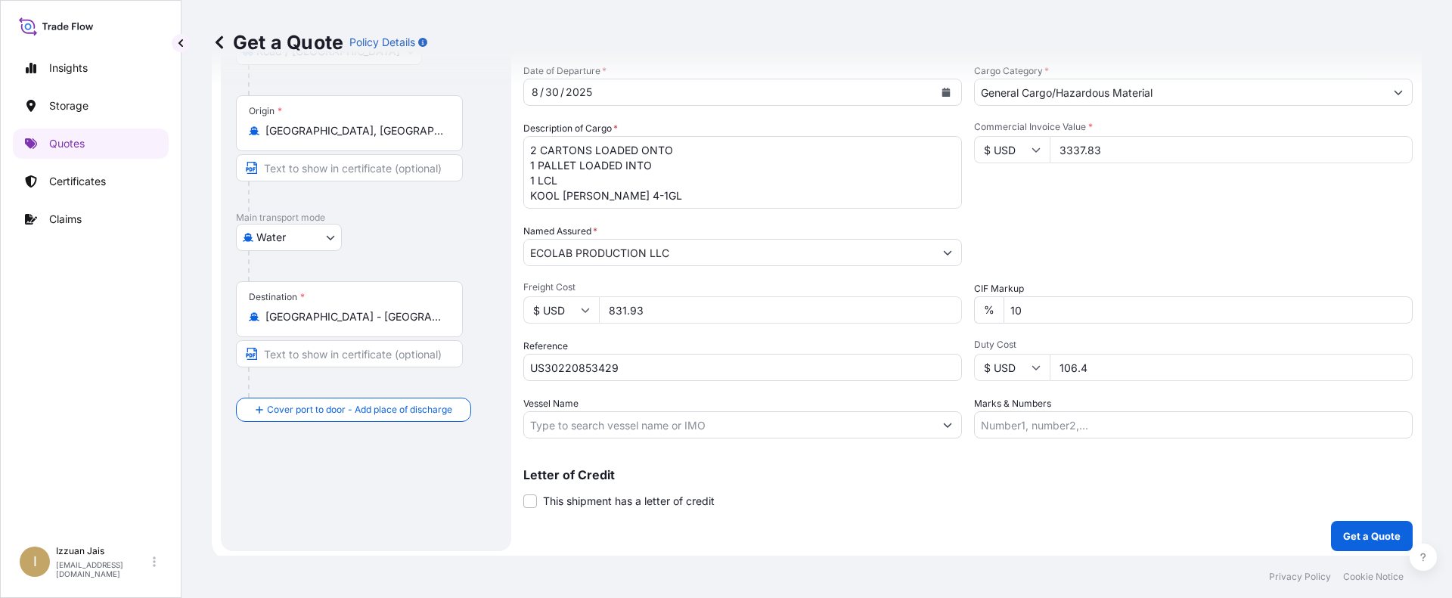
click at [765, 482] on div "Letter of Credit This shipment has a letter of credit Letter of credit * Letter…" at bounding box center [967, 489] width 889 height 40
click at [734, 429] on input "Vessel Name" at bounding box center [729, 424] width 410 height 27
paste input "[GEOGRAPHIC_DATA]"
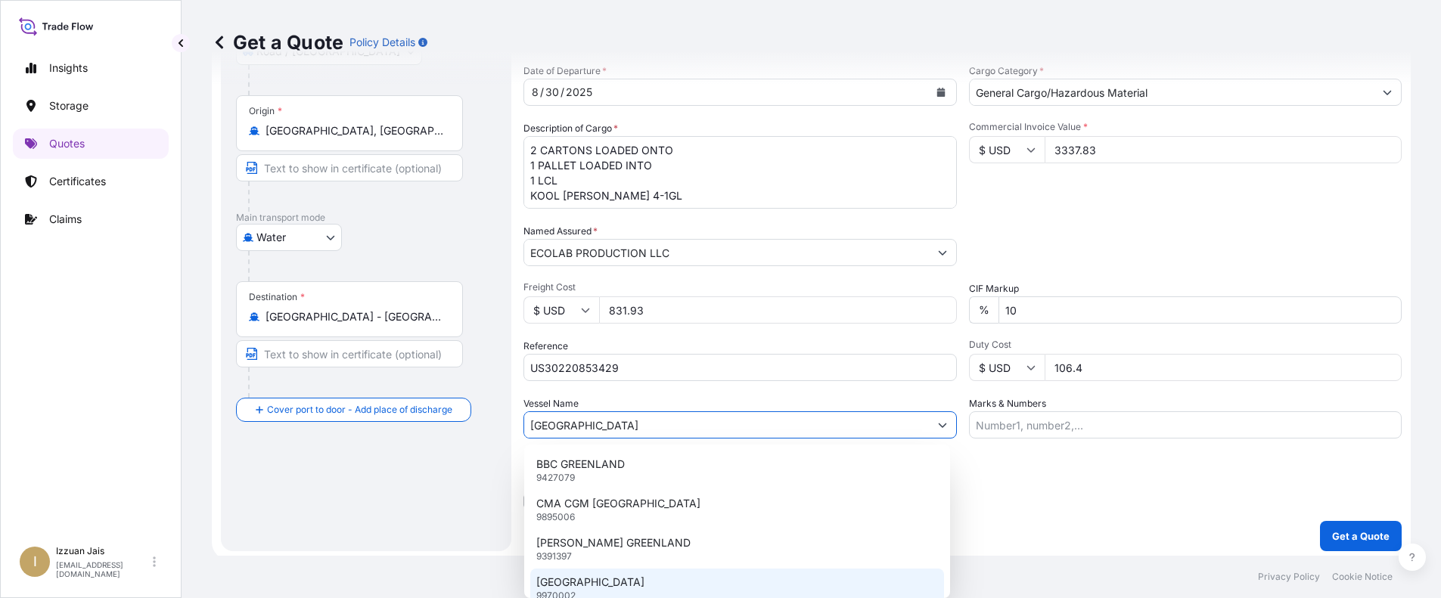
click at [660, 582] on div "GREENLAND 9970002" at bounding box center [737, 588] width 414 height 39
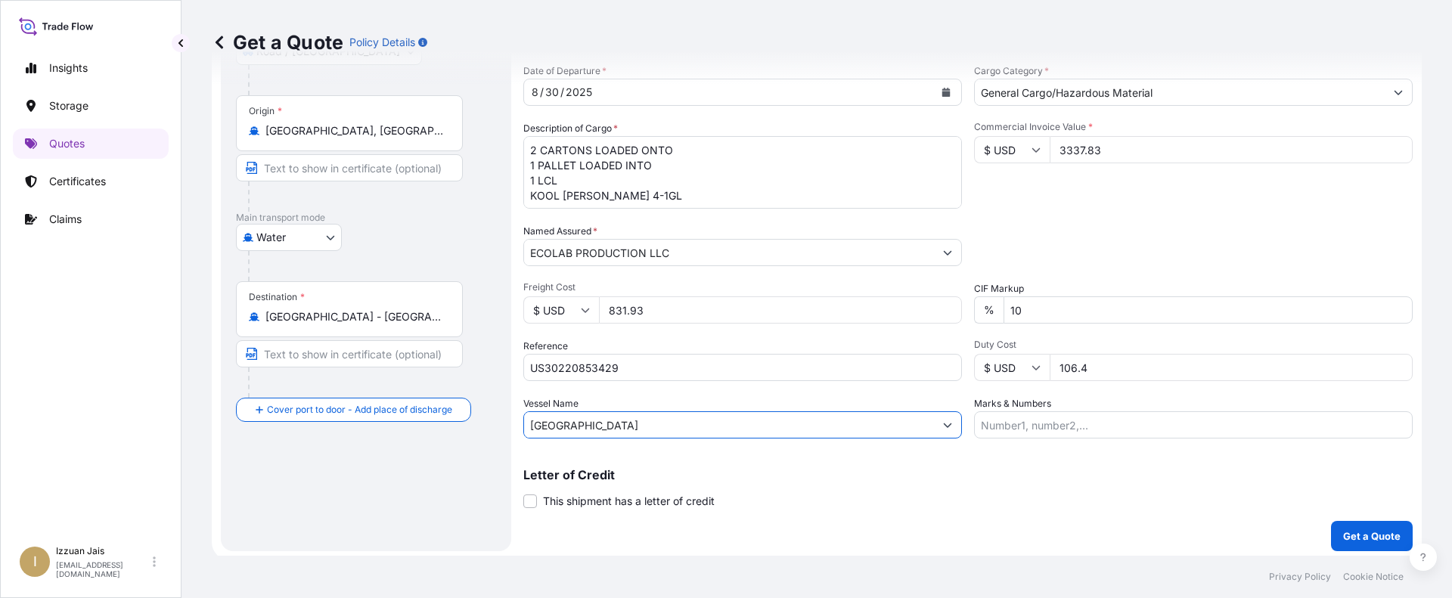
type input "[GEOGRAPHIC_DATA]"
click at [905, 476] on p "Letter of Credit" at bounding box center [967, 475] width 889 height 12
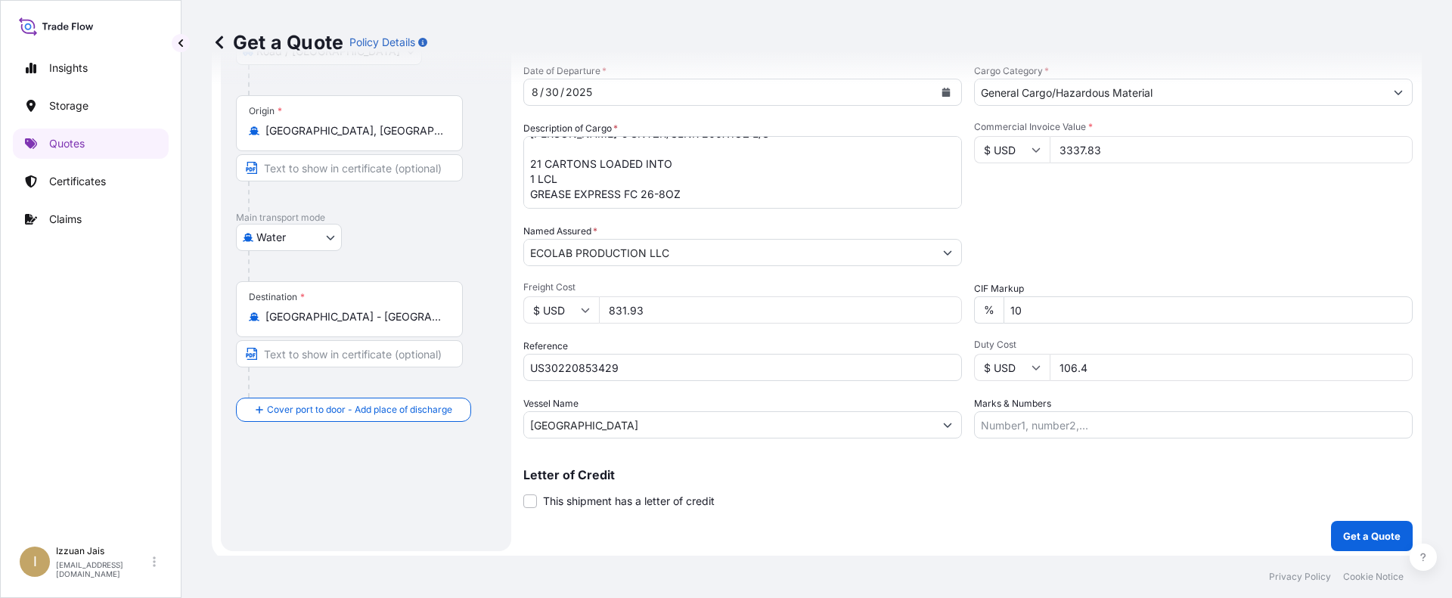
scroll to position [231, 0]
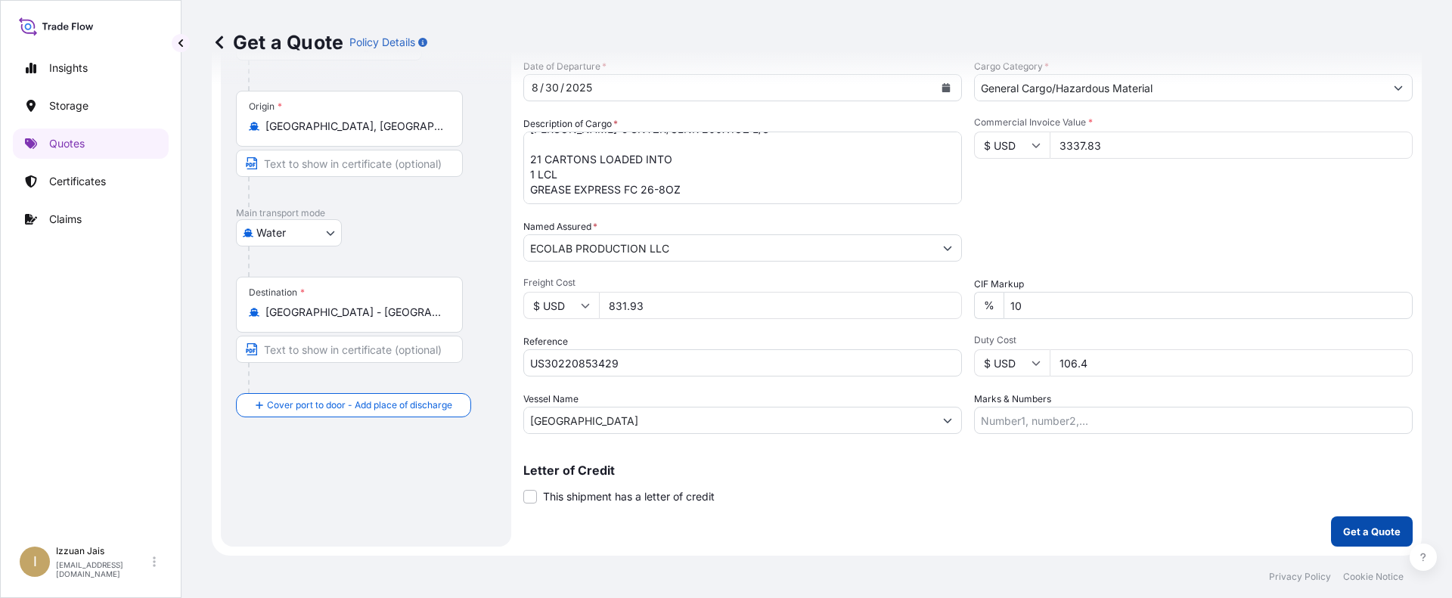
click at [1358, 535] on p "Get a Quote" at bounding box center [1371, 531] width 57 height 15
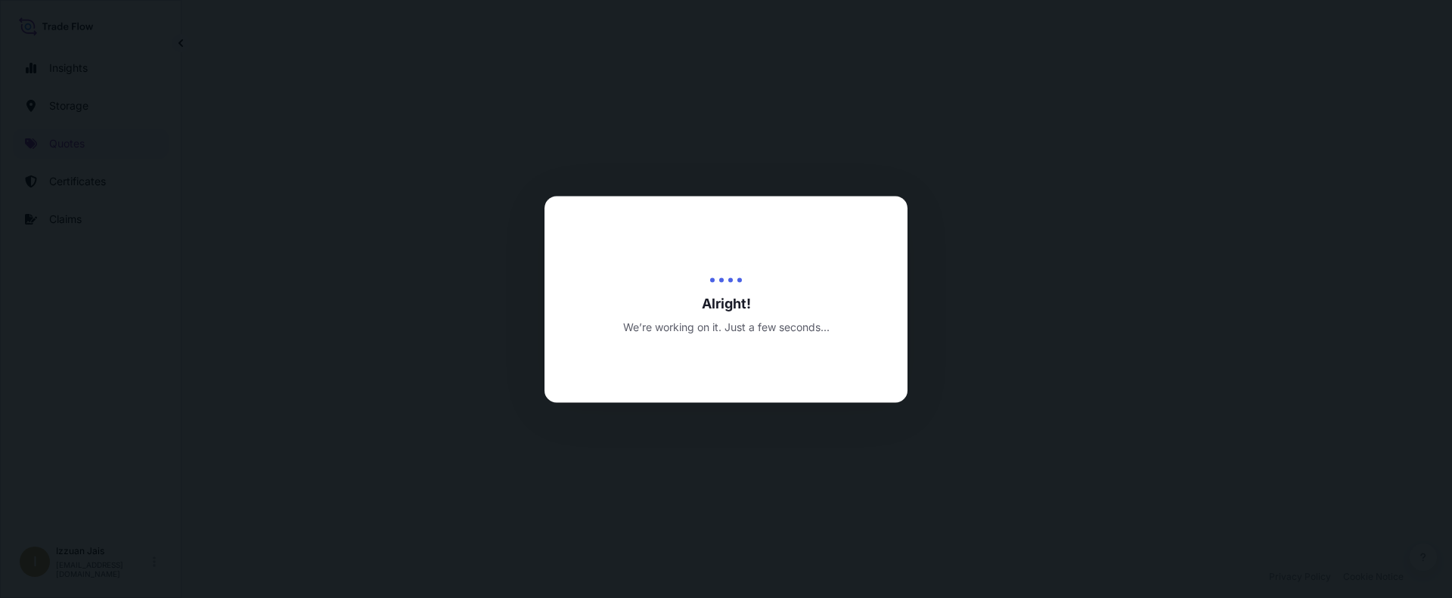
select select "Road / [GEOGRAPHIC_DATA]"
select select "Water"
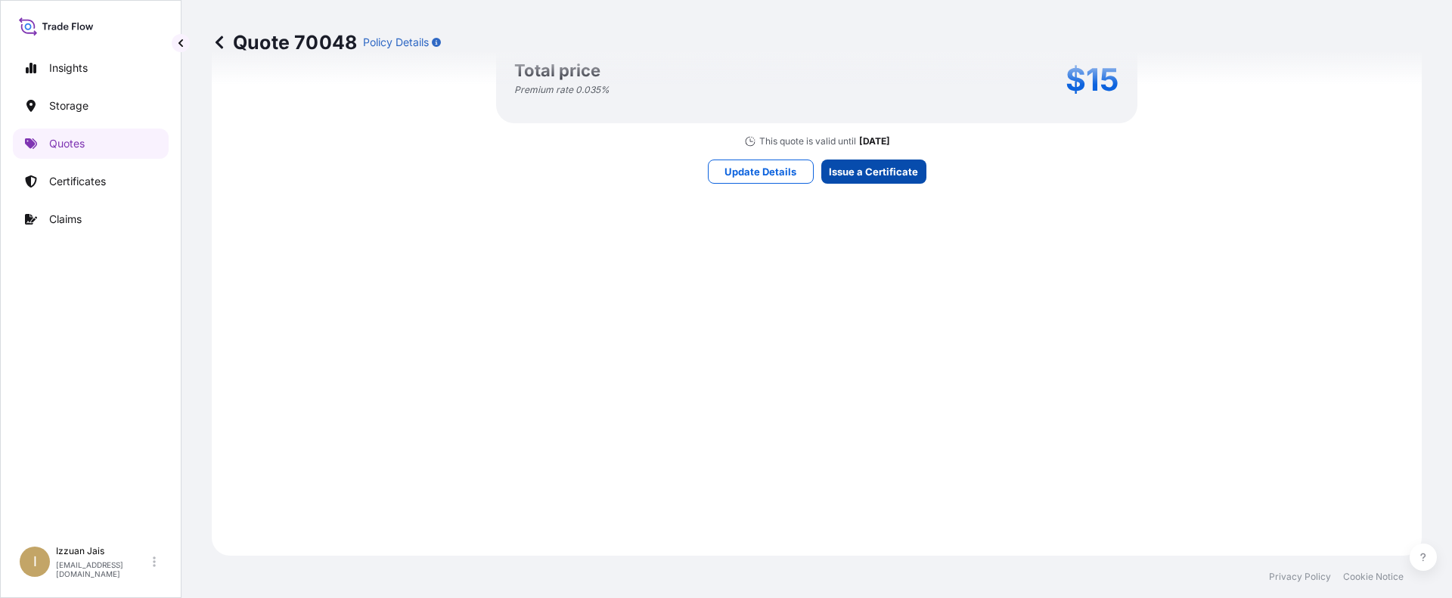
scroll to position [2329, 0]
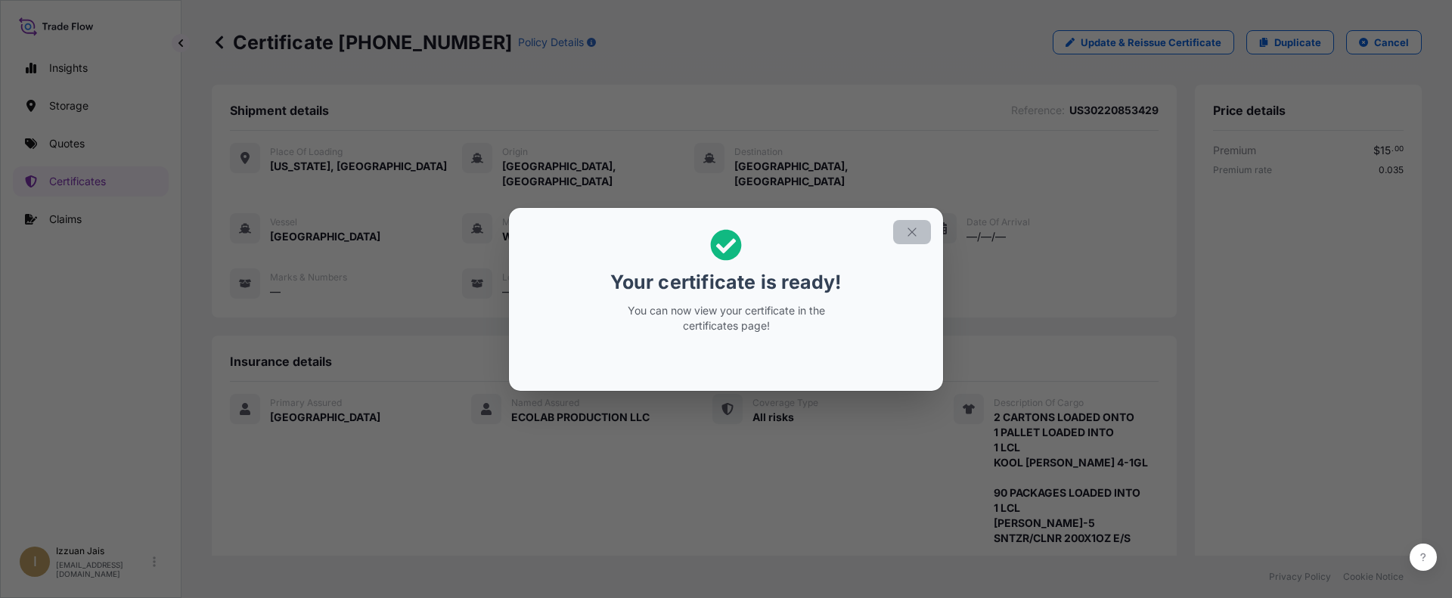
click at [915, 237] on icon "button" at bounding box center [912, 232] width 14 height 14
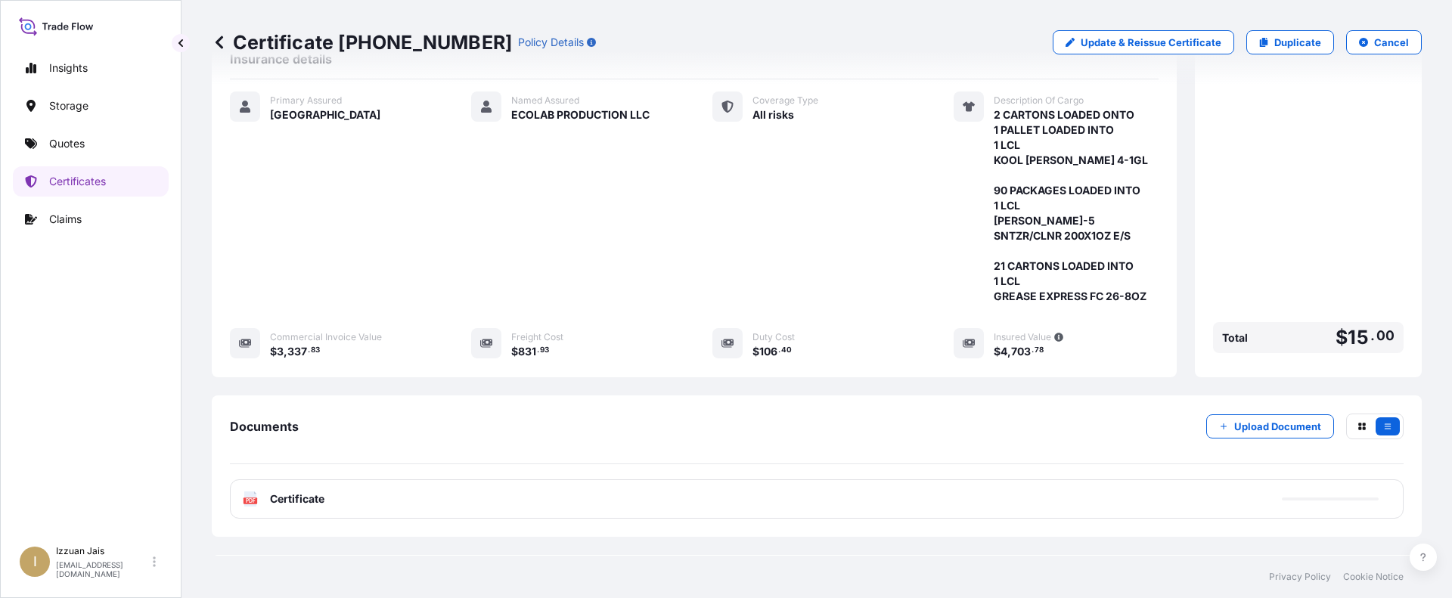
scroll to position [378, 0]
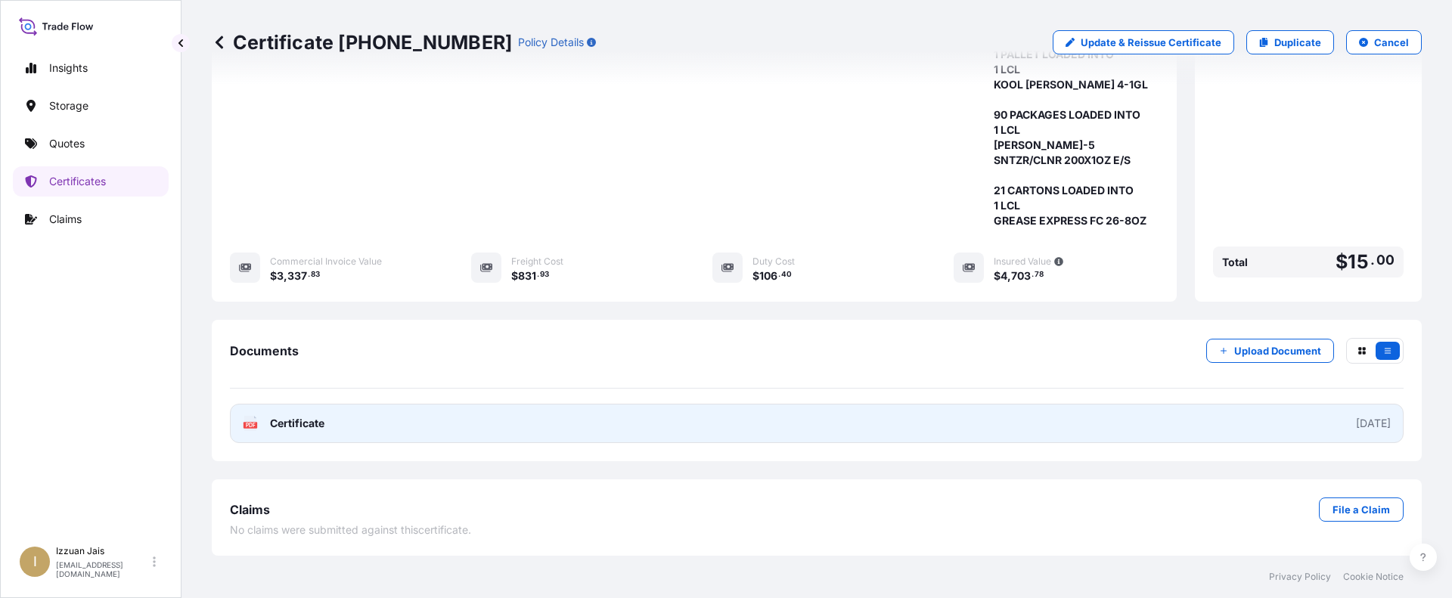
click at [296, 418] on span "Certificate" at bounding box center [297, 423] width 54 height 15
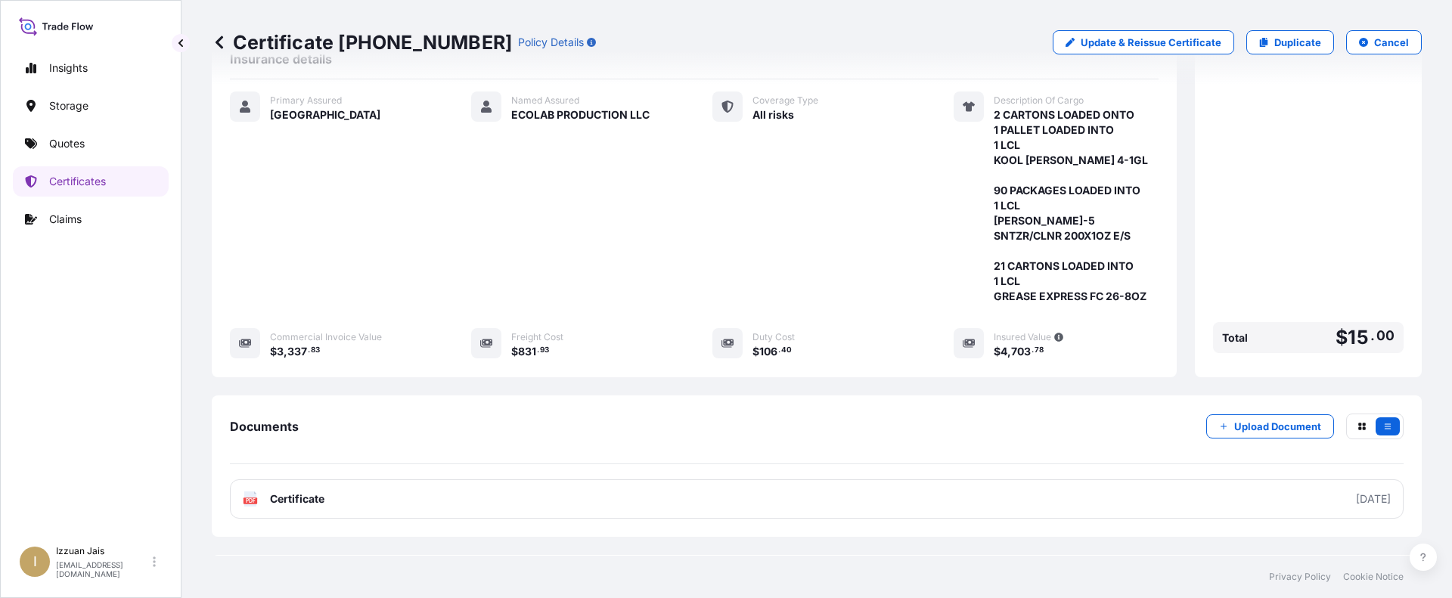
scroll to position [0, 0]
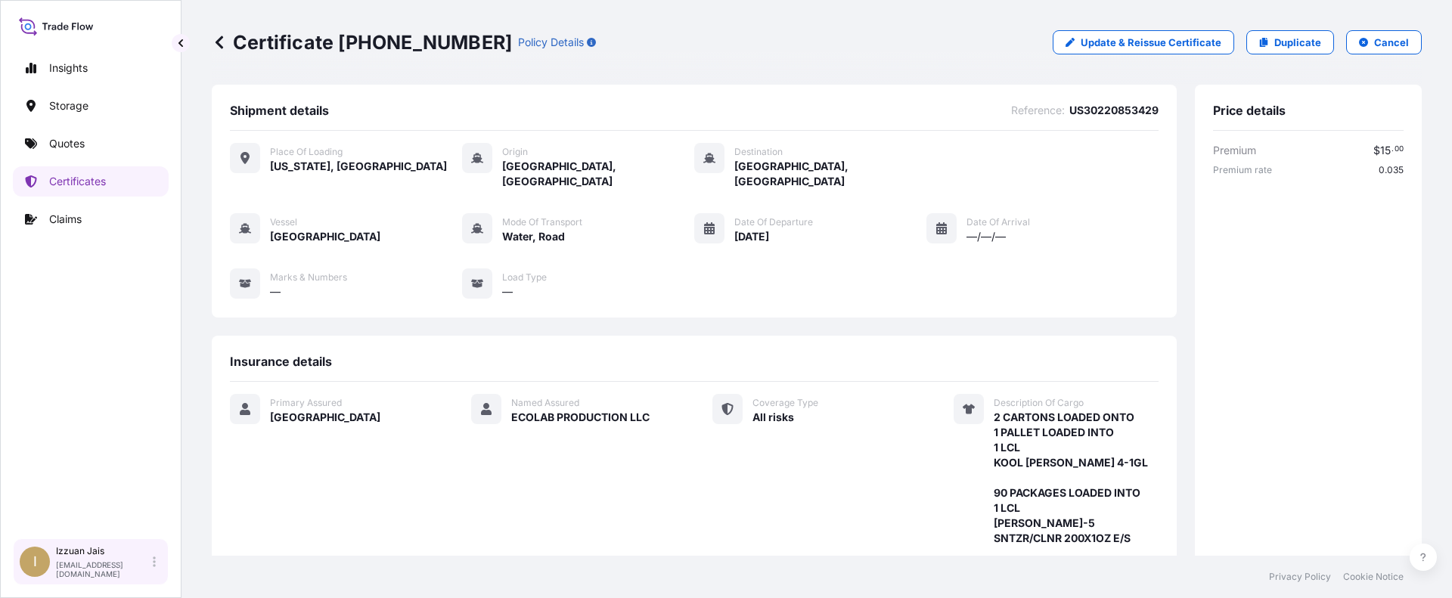
click at [154, 570] on div "[PERSON_NAME] [EMAIL_ADDRESS][DOMAIN_NAME]" at bounding box center [109, 561] width 106 height 33
